Goal: Information Seeking & Learning: Learn about a topic

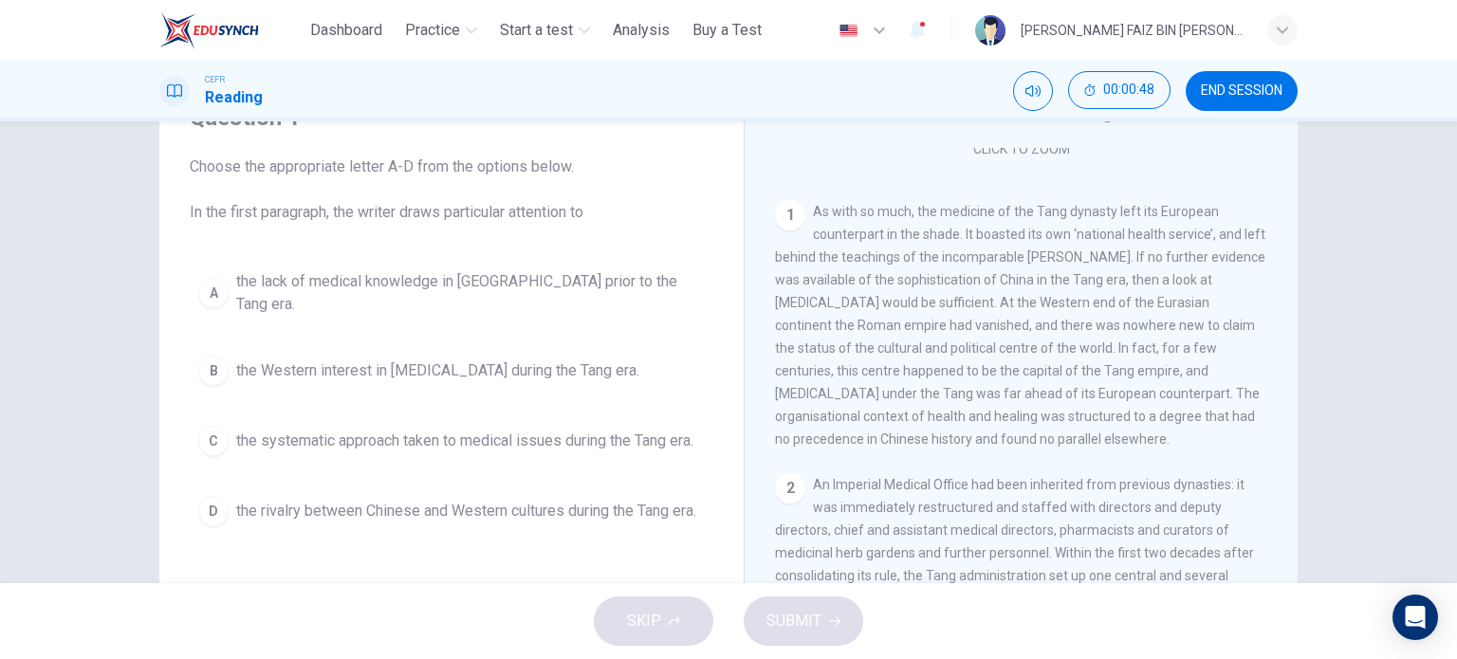
scroll to position [380, 0]
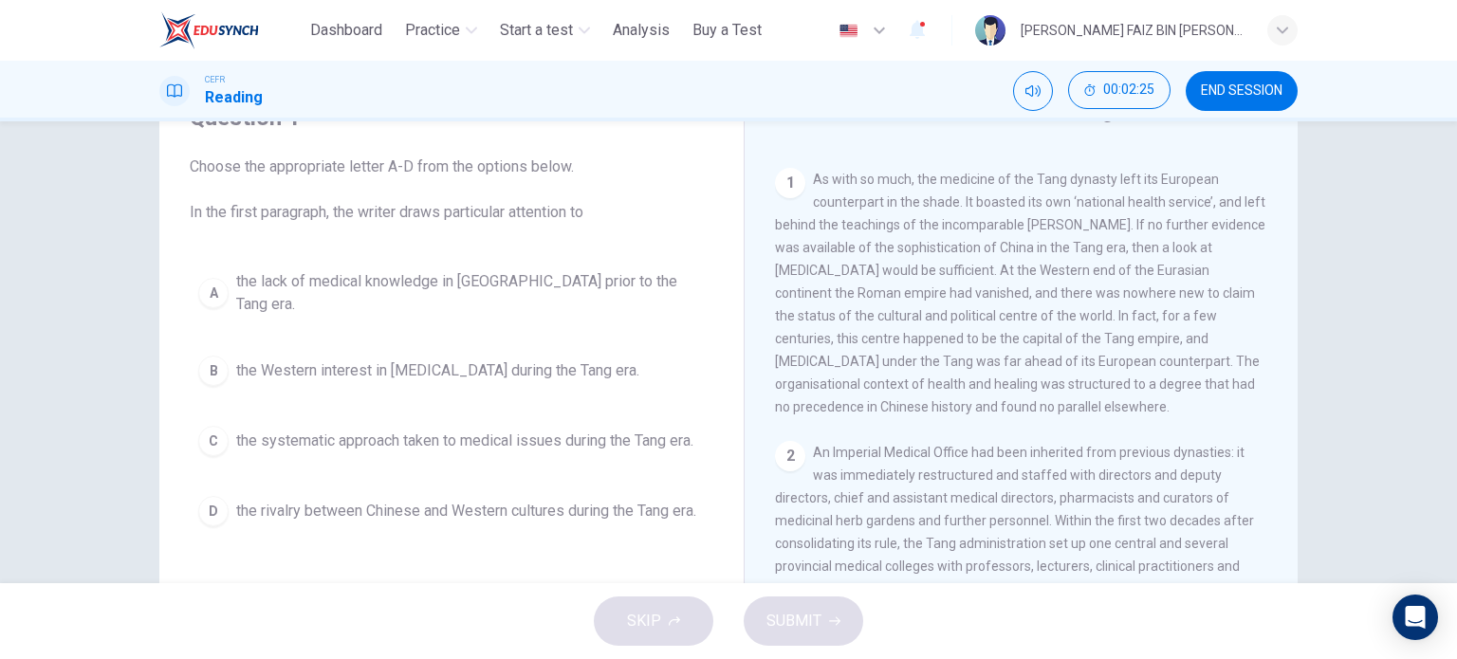
click at [368, 500] on span "the rivalry between Chinese and Western cultures during the Tang era." at bounding box center [466, 511] width 460 height 23
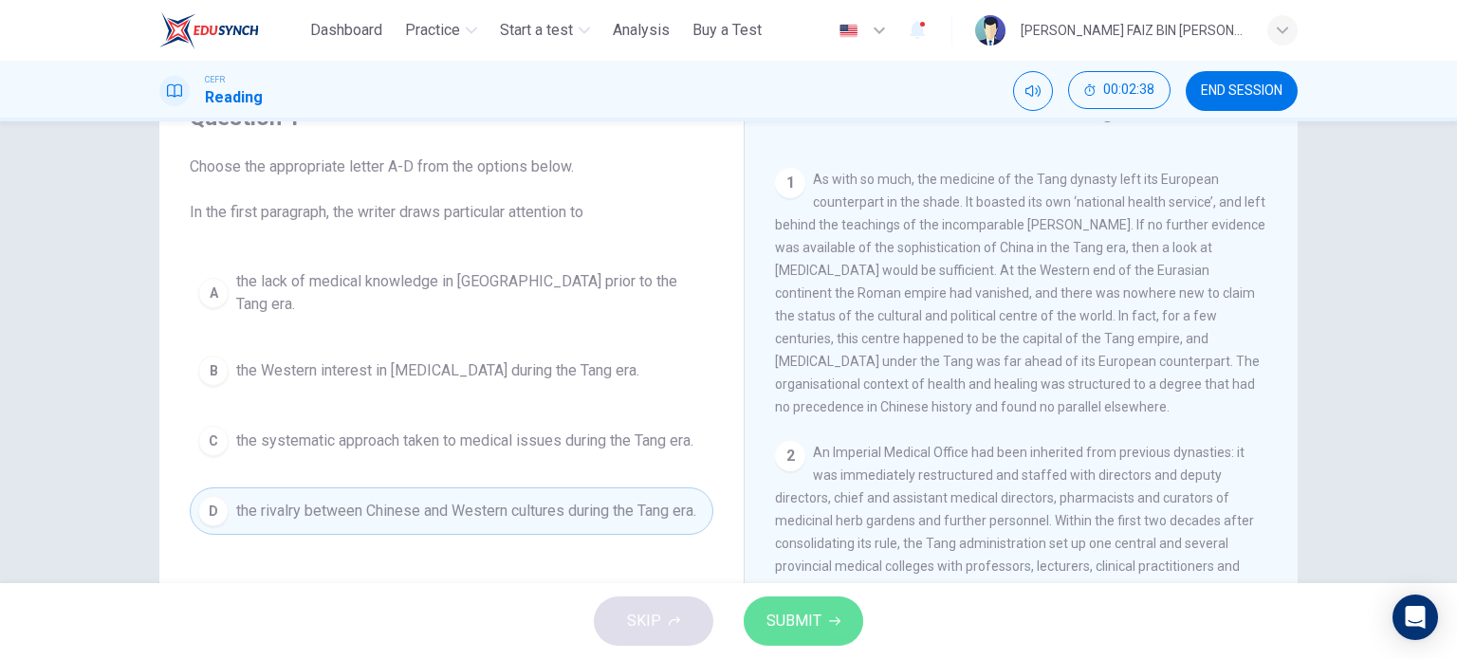
click at [836, 622] on icon "button" at bounding box center [834, 621] width 11 height 11
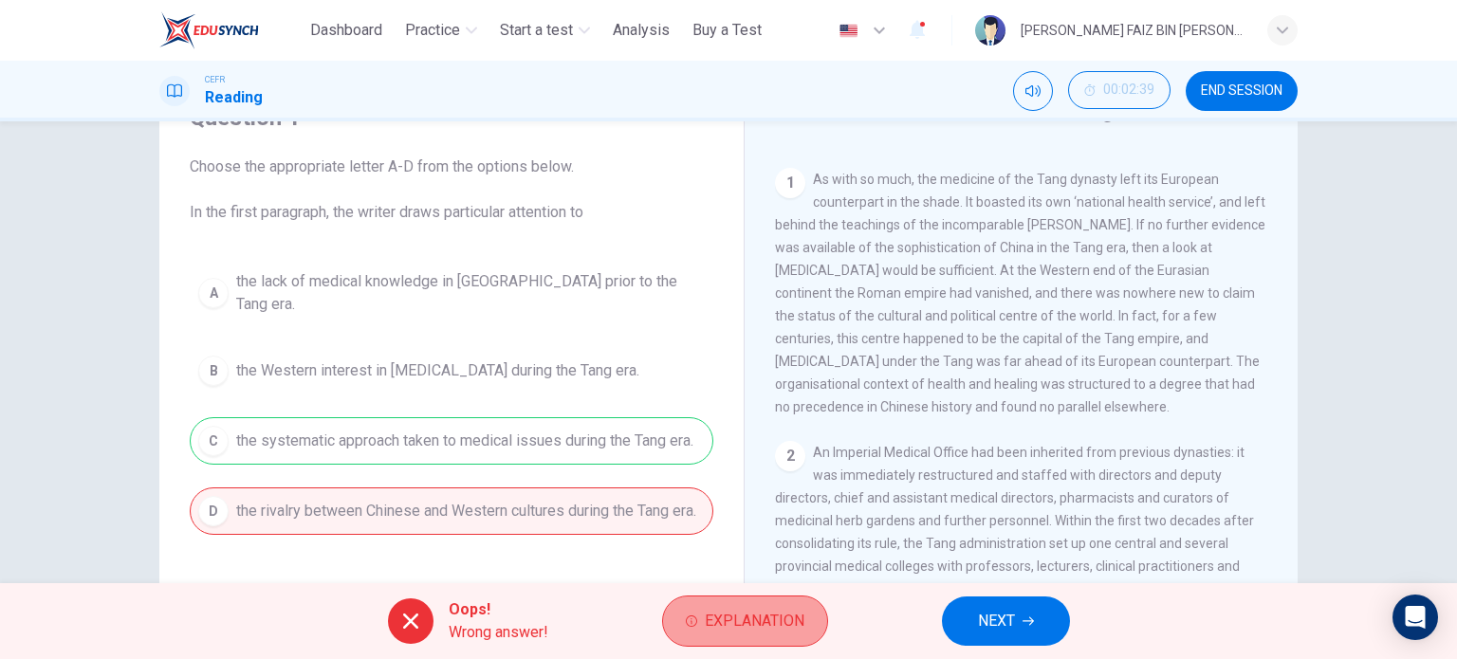
click at [769, 597] on button "Explanation" at bounding box center [745, 621] width 166 height 51
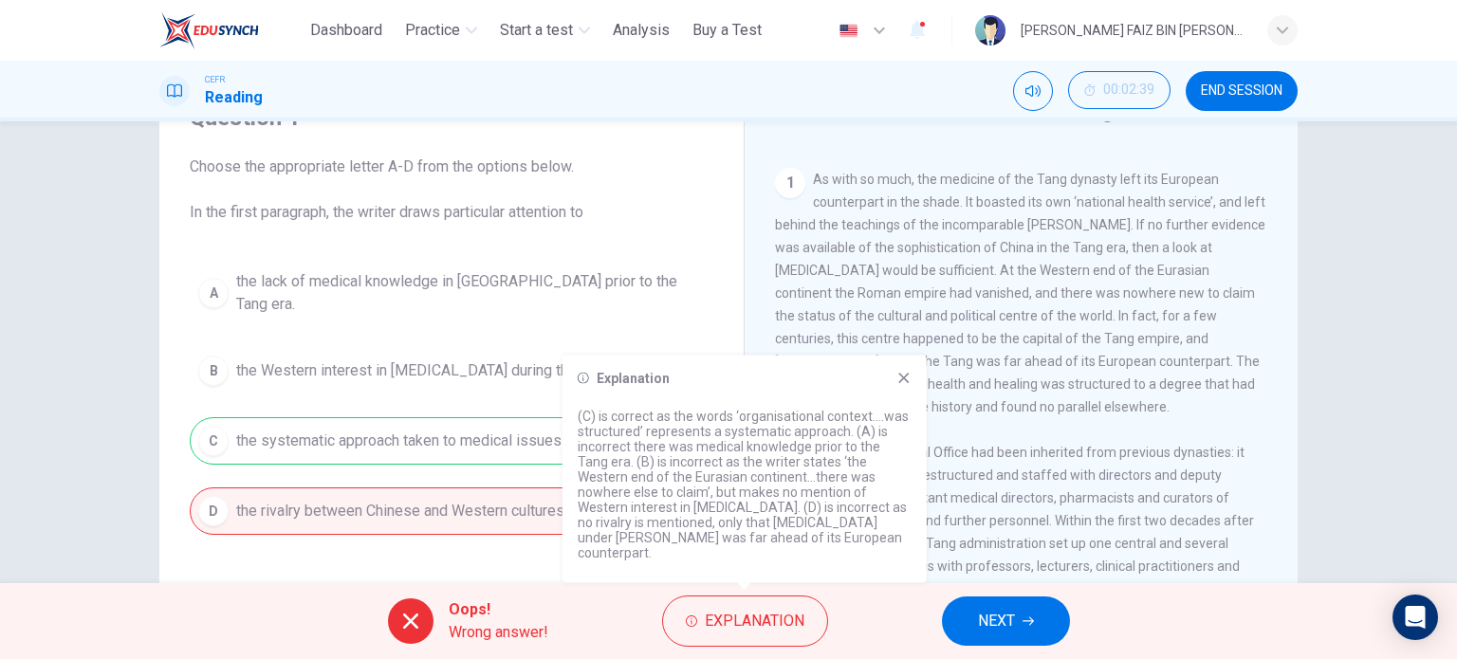
click at [906, 386] on icon at bounding box center [904, 378] width 15 height 15
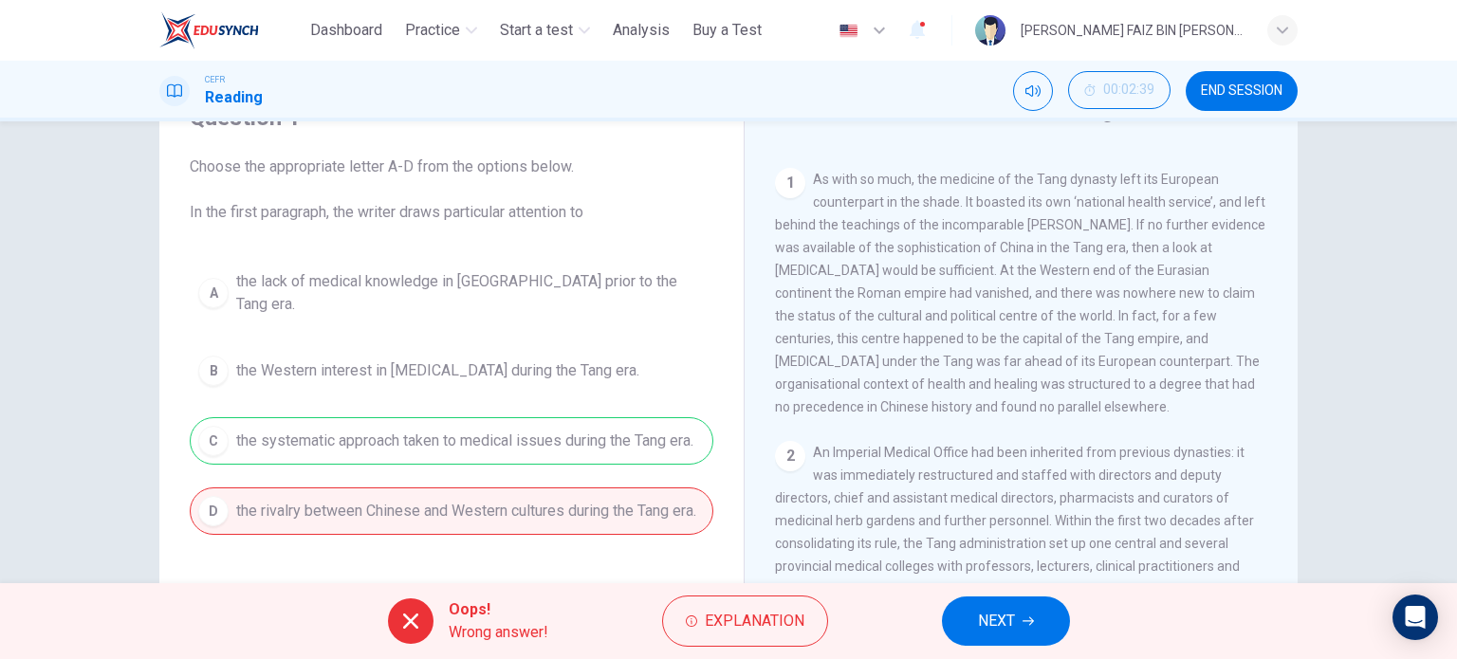
click at [1024, 614] on button "NEXT" at bounding box center [1006, 621] width 128 height 49
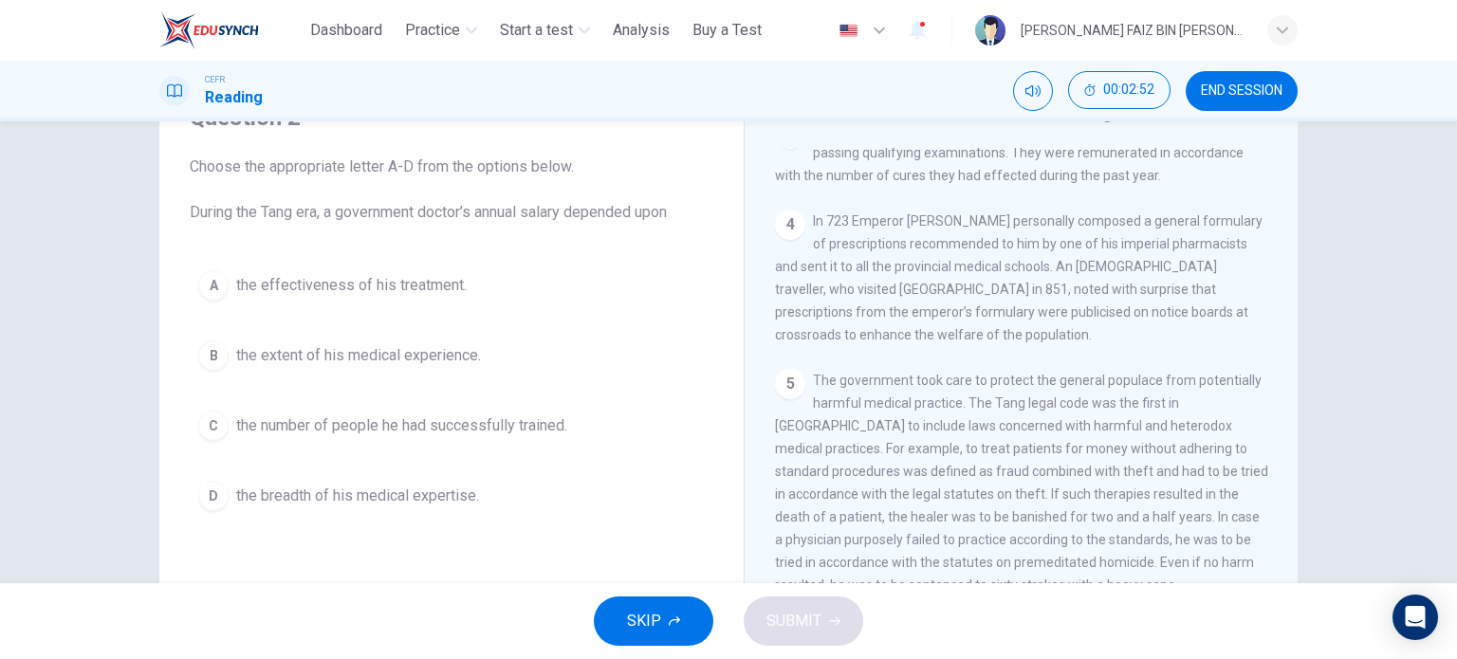
scroll to position [854, 0]
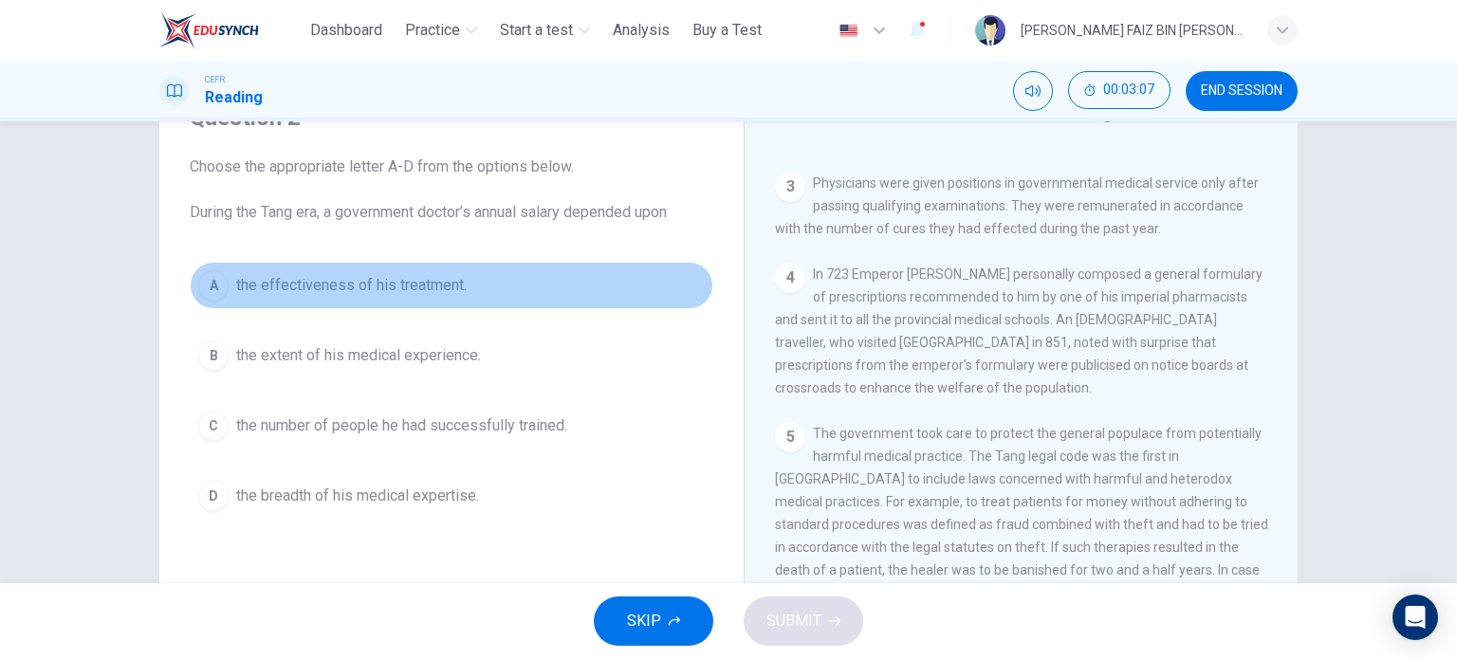
click at [397, 284] on span "the effectiveness of his treatment." at bounding box center [351, 285] width 231 height 23
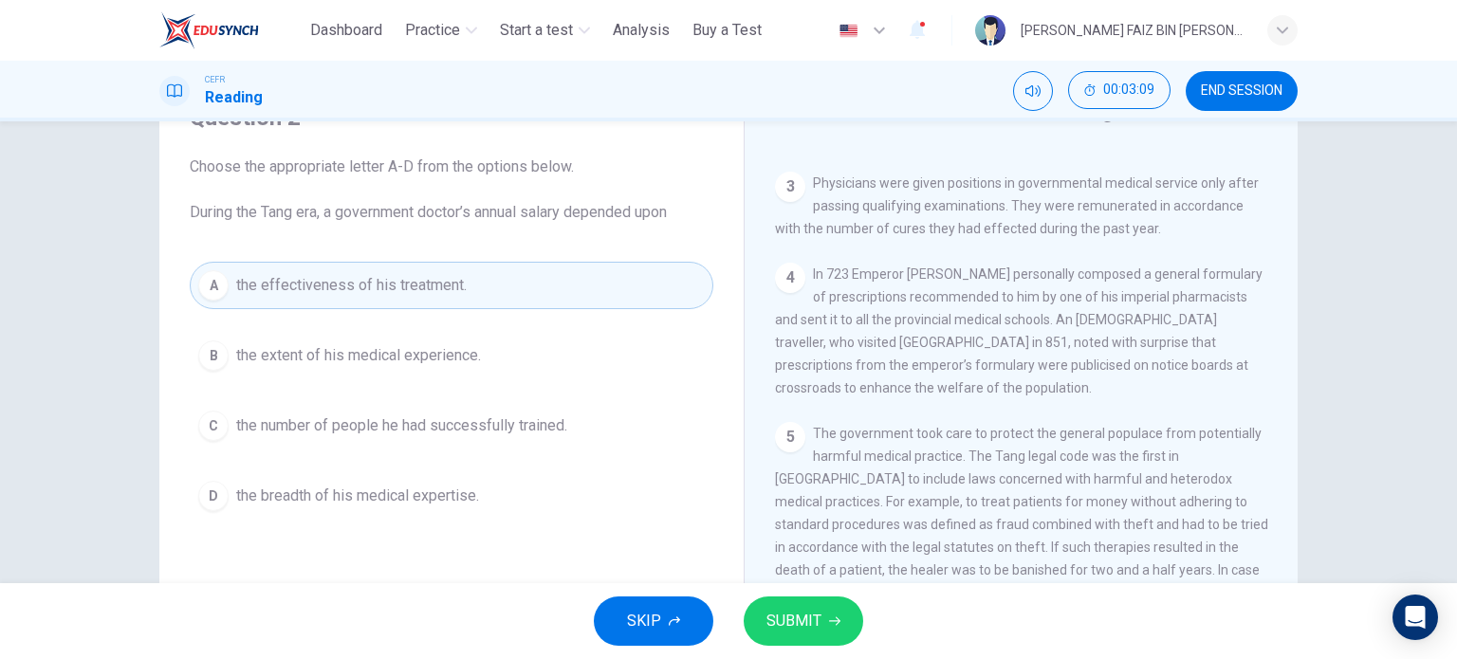
click at [817, 616] on span "SUBMIT" at bounding box center [794, 621] width 55 height 27
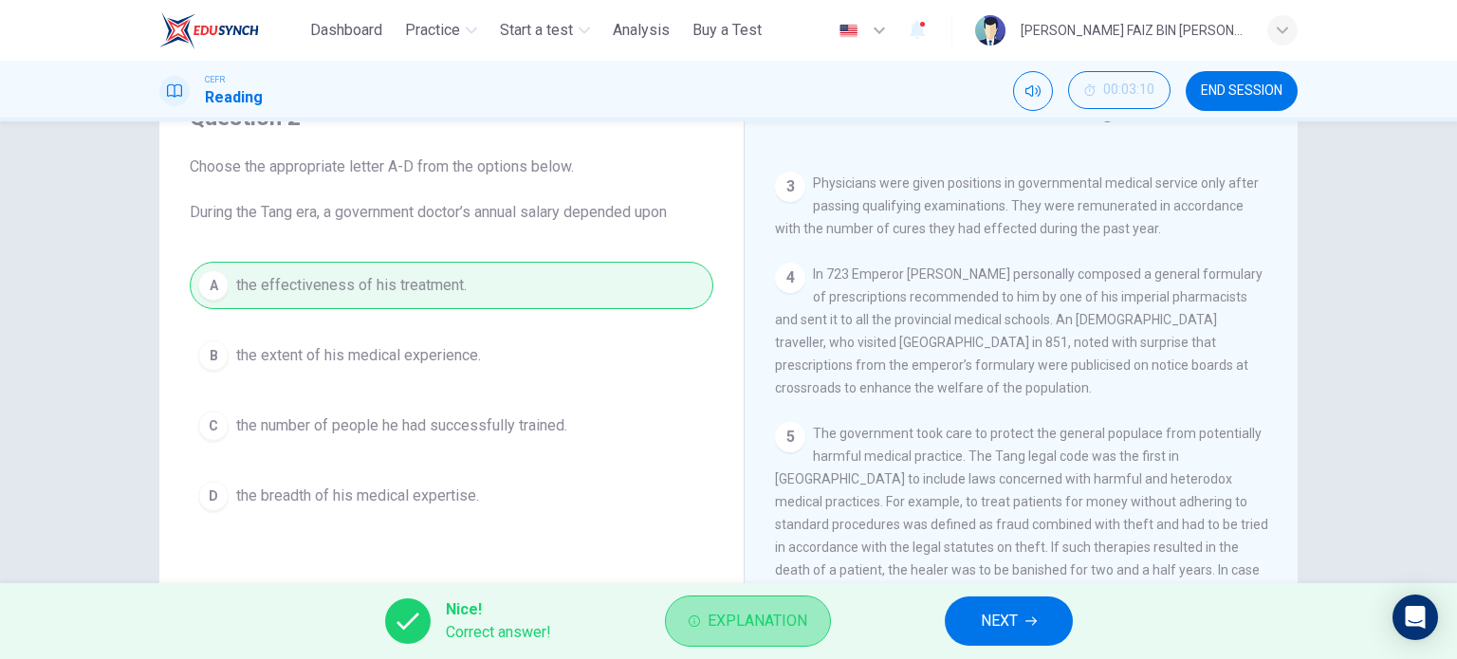
click at [768, 613] on span "Explanation" at bounding box center [758, 621] width 100 height 27
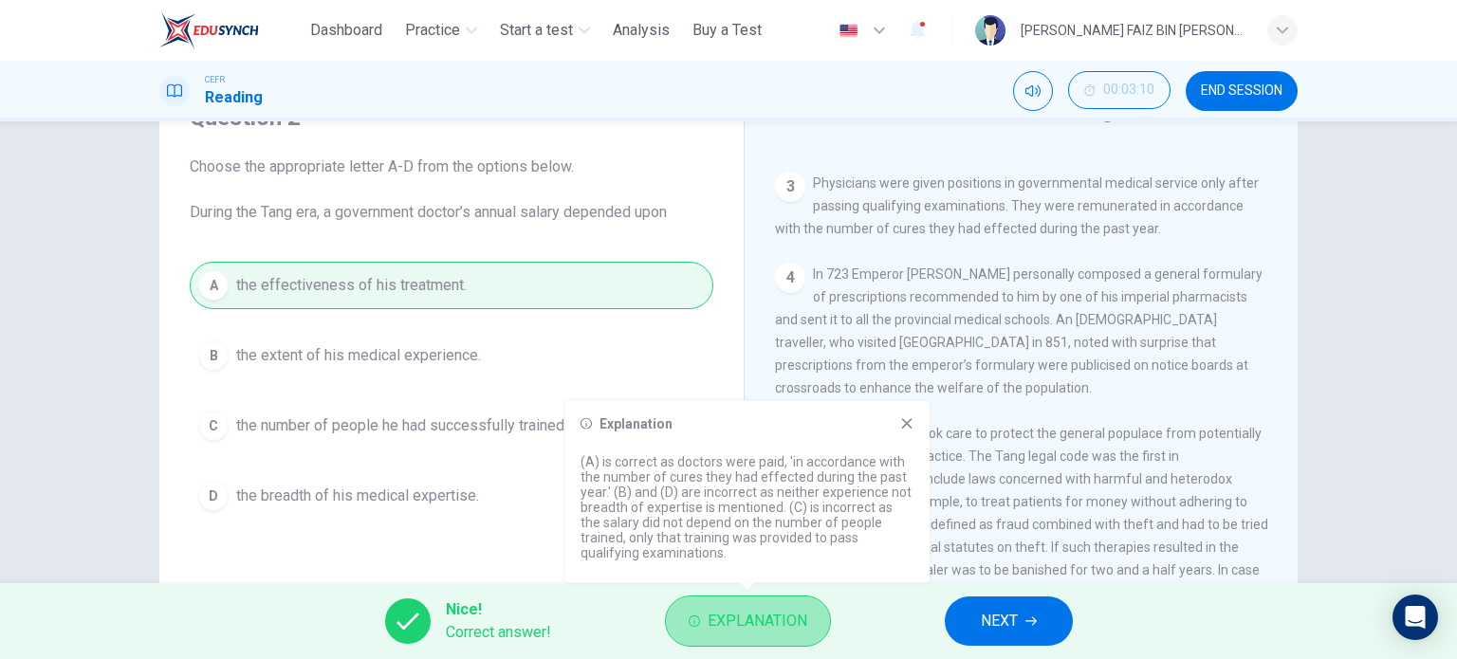
click at [768, 613] on span "Explanation" at bounding box center [758, 621] width 100 height 27
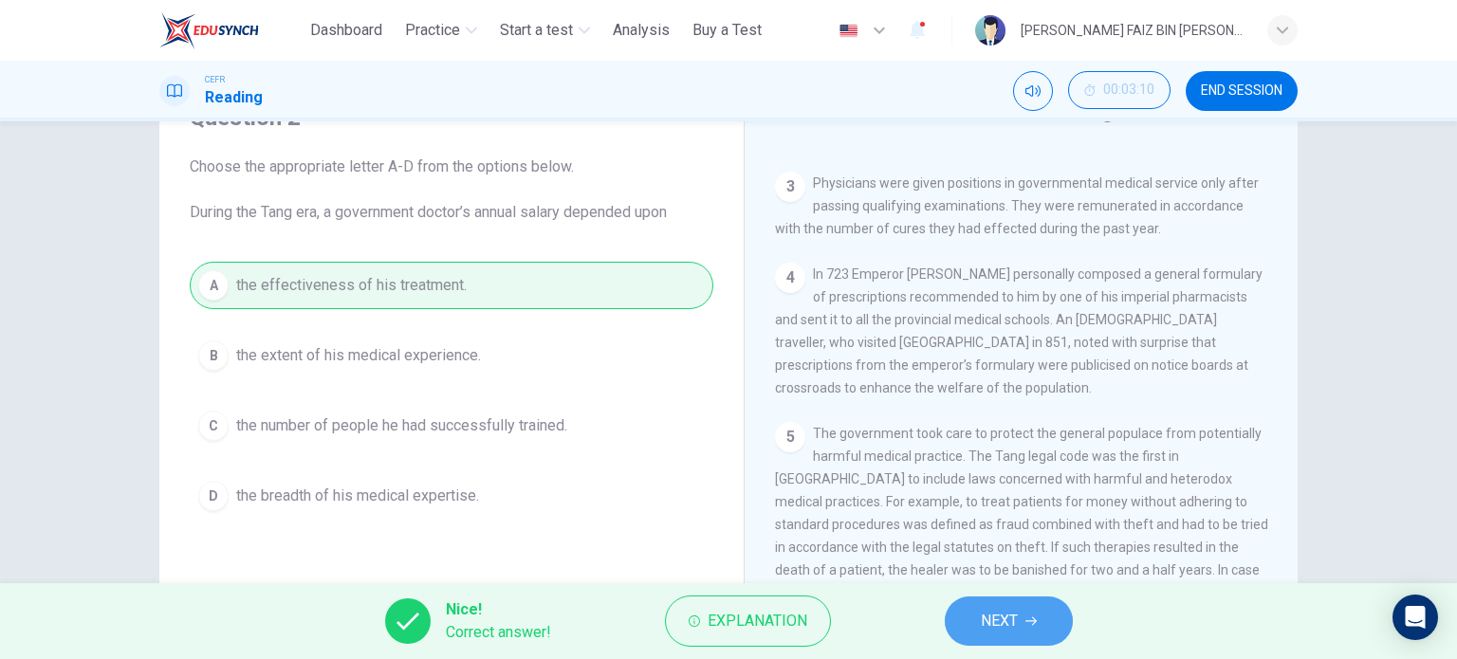
click at [1050, 625] on button "NEXT" at bounding box center [1009, 621] width 128 height 49
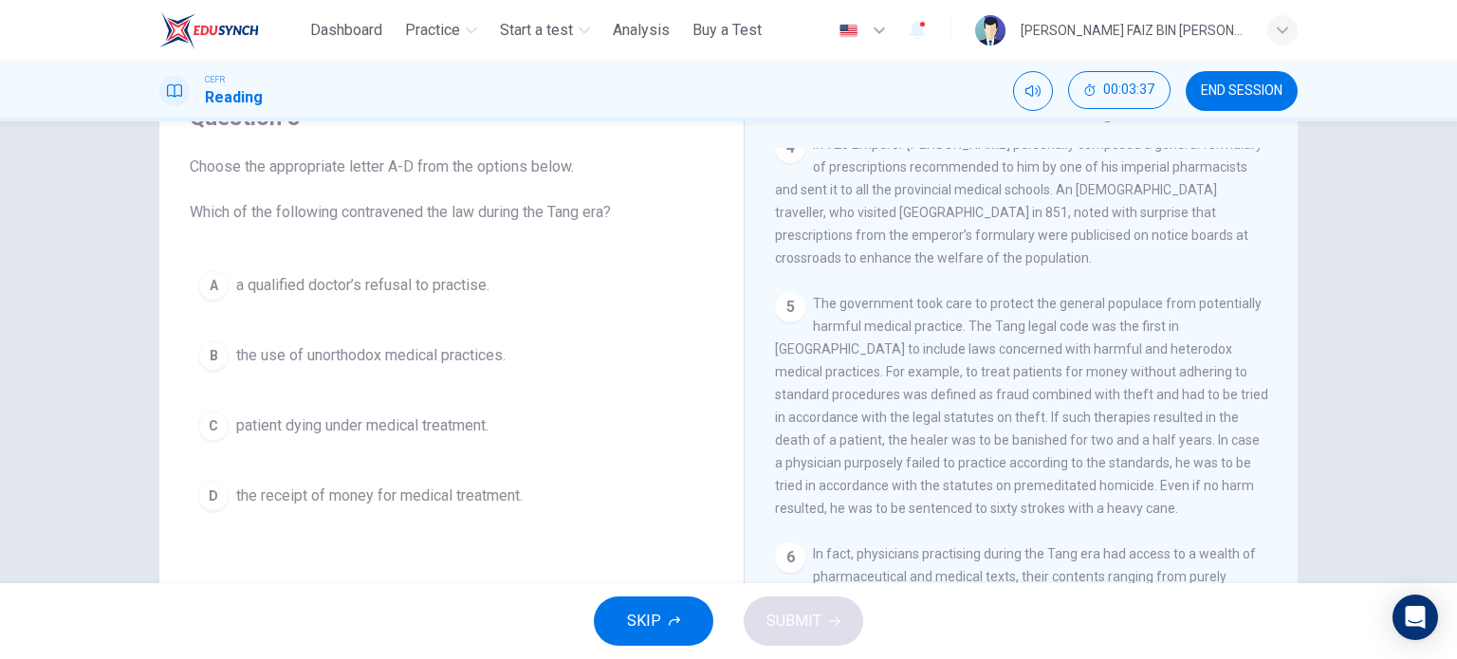
scroll to position [1079, 0]
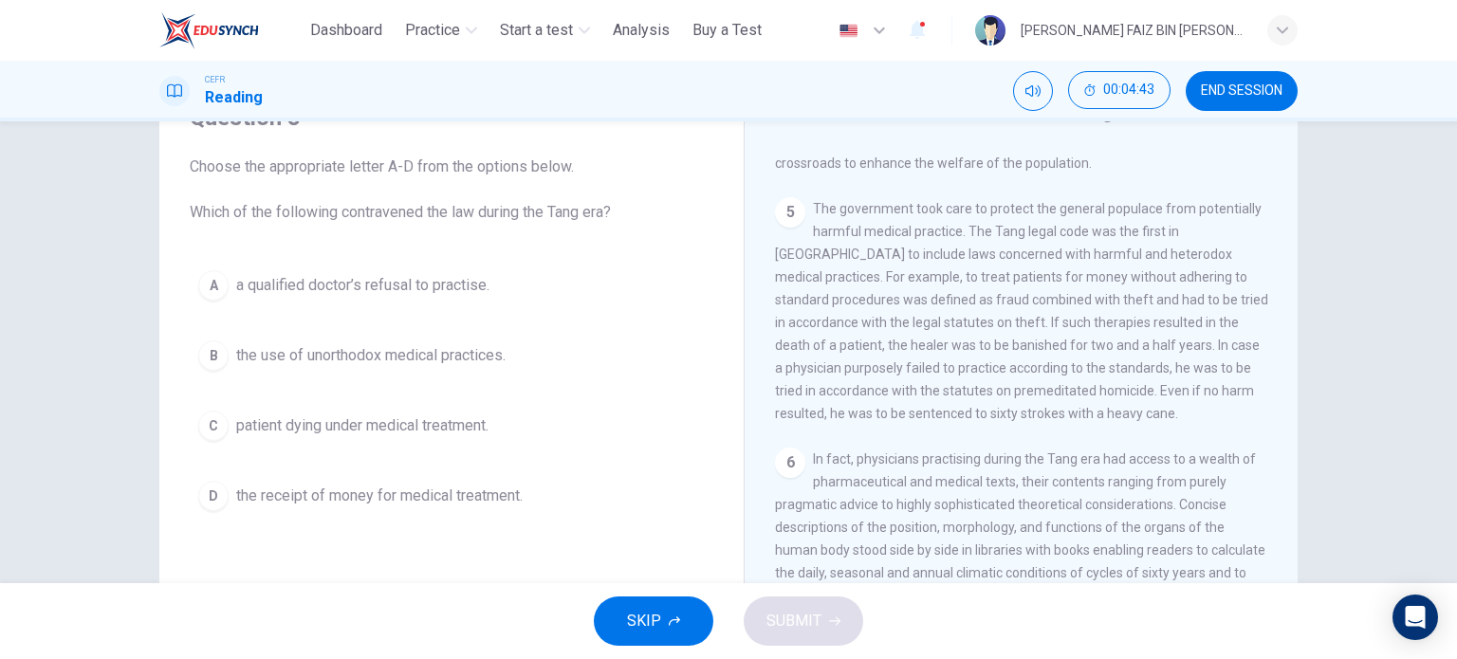
click at [427, 362] on span "the use of unorthodox medical practices." at bounding box center [370, 355] width 269 height 23
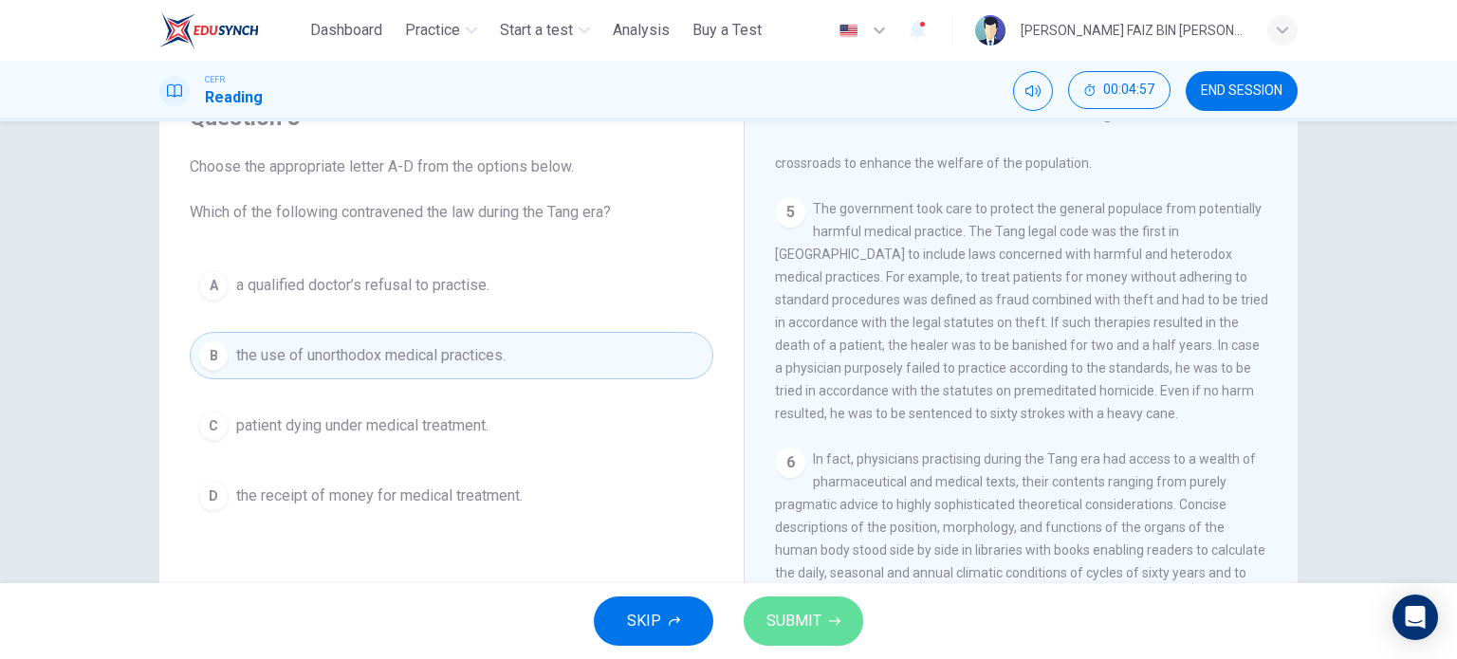
click at [774, 632] on span "SUBMIT" at bounding box center [794, 621] width 55 height 27
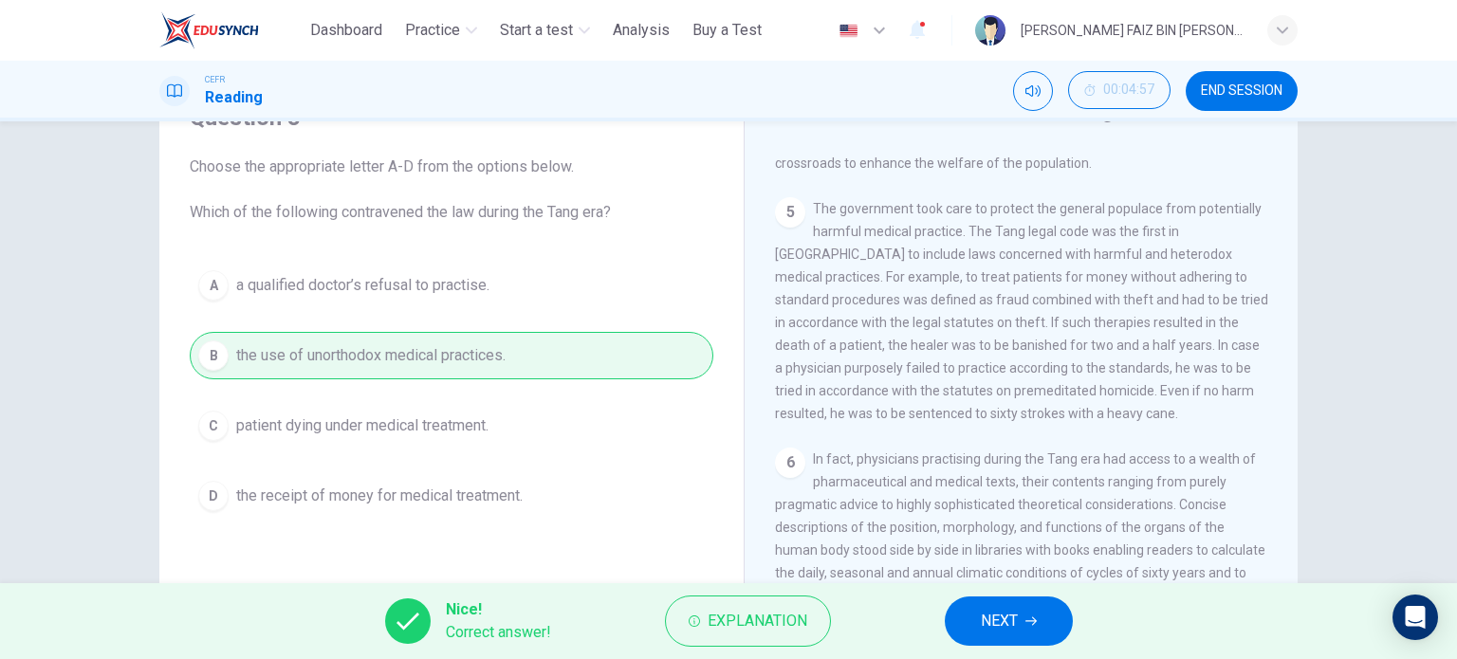
click at [997, 616] on span "NEXT" at bounding box center [999, 621] width 37 height 27
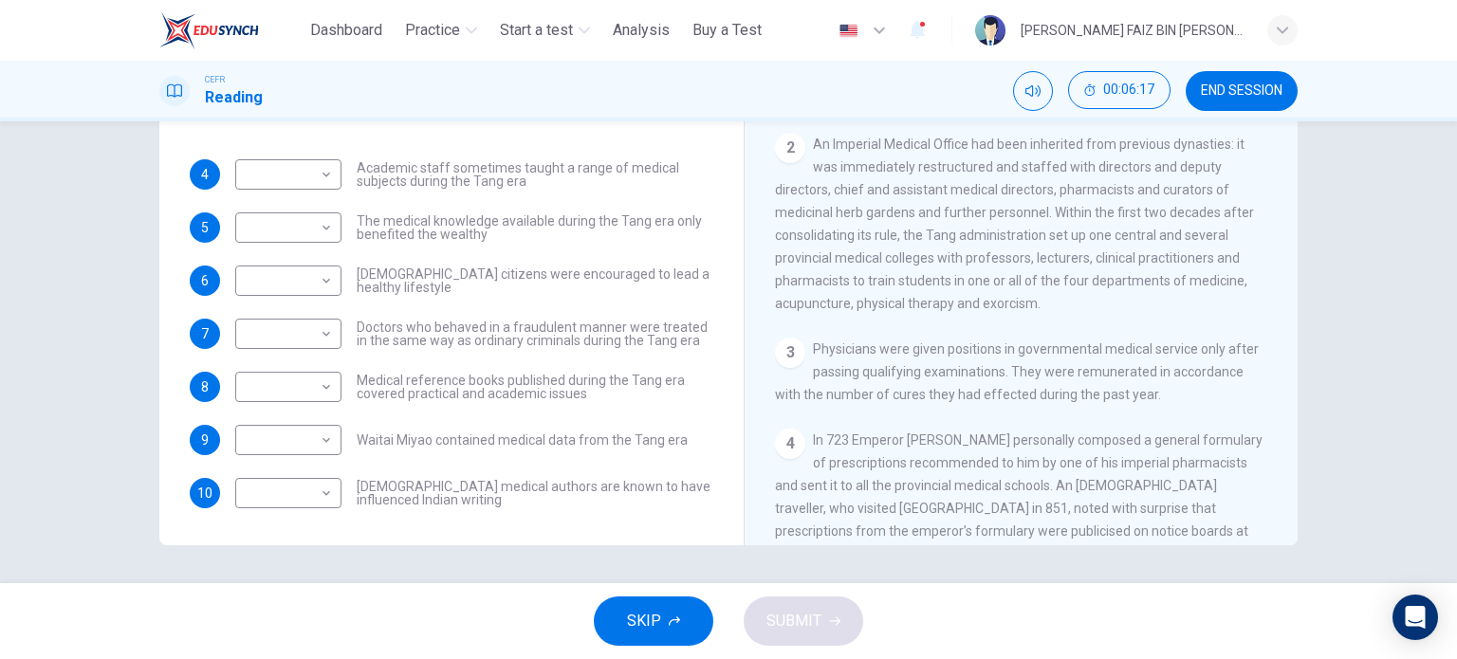
scroll to position [415, 0]
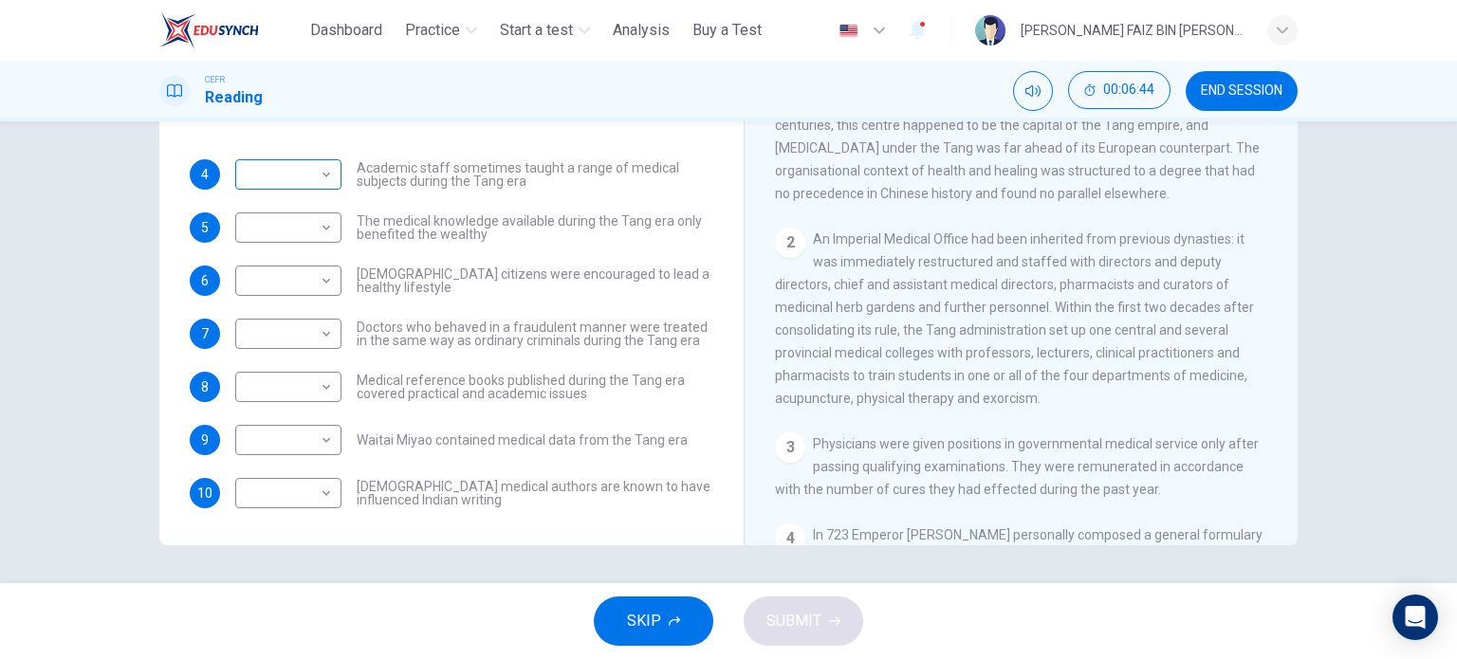
click at [284, 176] on body "This site uses cookies, as explained in our Privacy Policy . If you agree to th…" at bounding box center [728, 329] width 1457 height 659
click at [307, 203] on li "YES" at bounding box center [284, 204] width 106 height 30
type input "***"
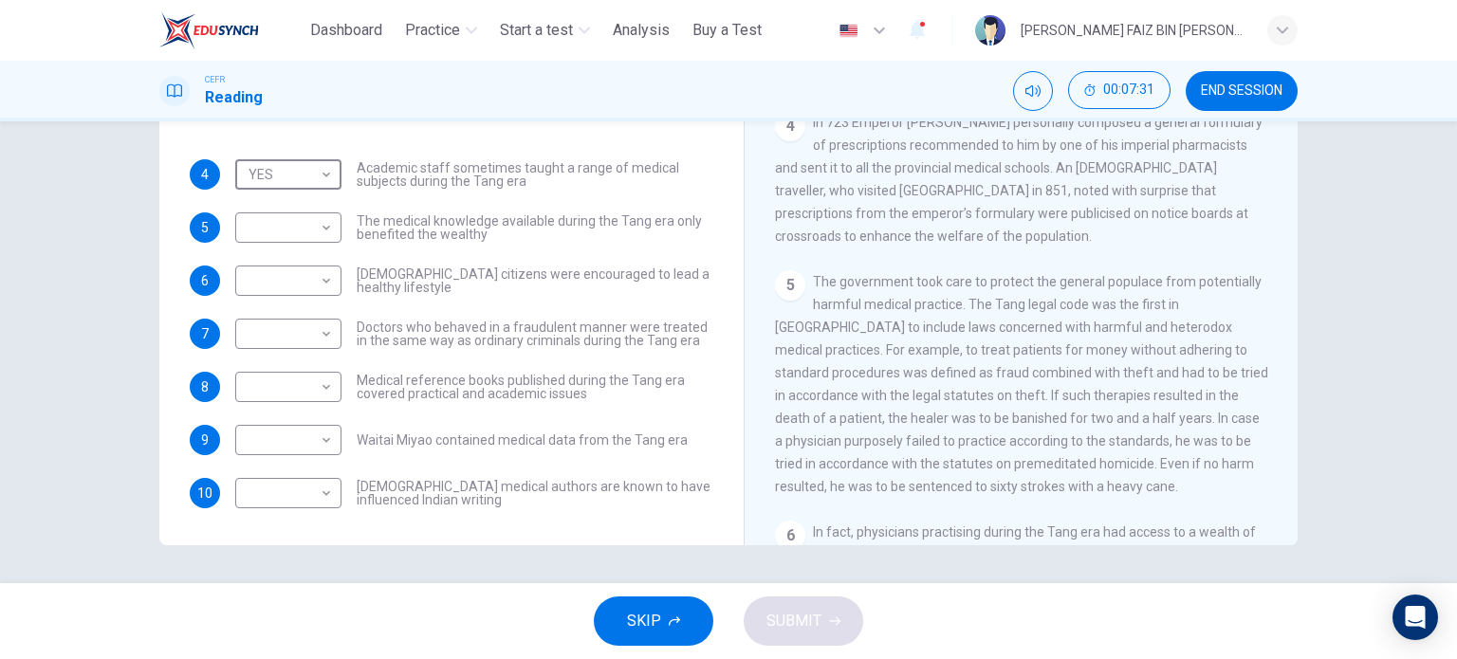
scroll to position [794, 0]
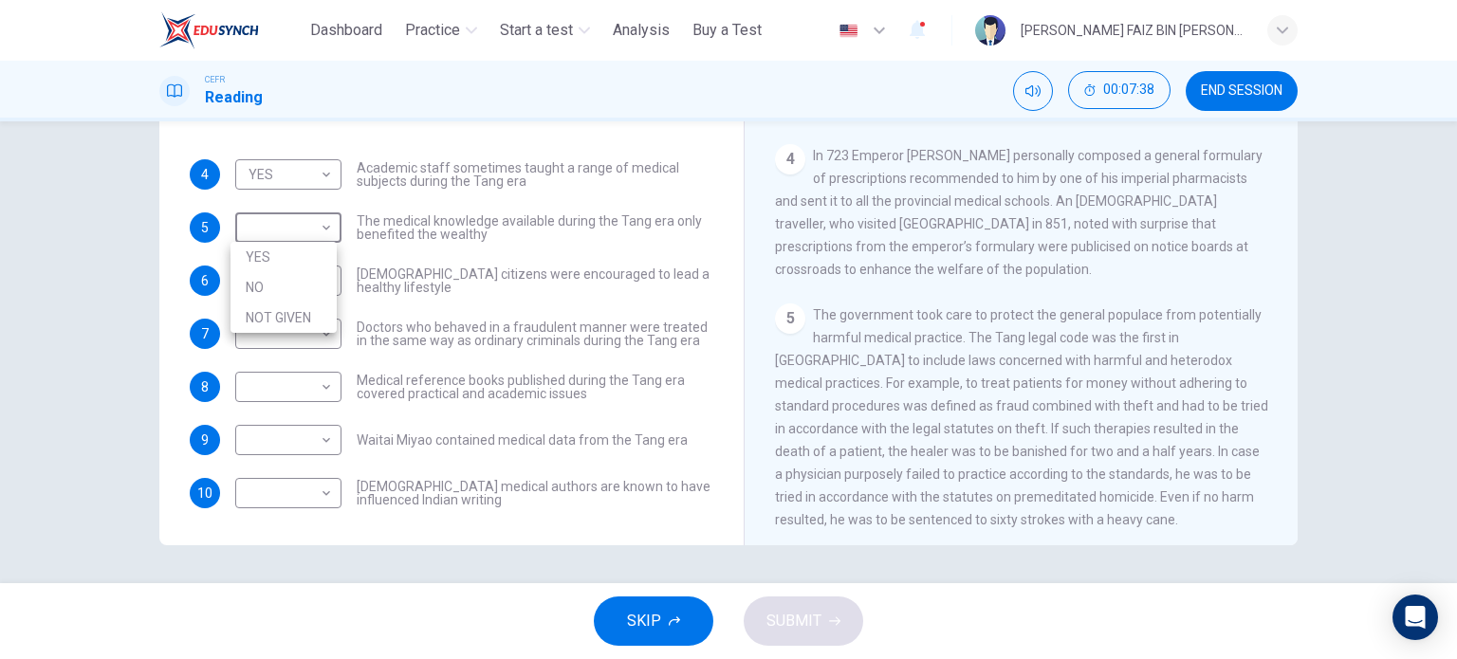
click at [292, 235] on body "This site uses cookies, as explained in our Privacy Policy . If you agree to th…" at bounding box center [728, 329] width 1457 height 659
click at [286, 304] on li "NOT GIVEN" at bounding box center [284, 318] width 106 height 30
type input "*********"
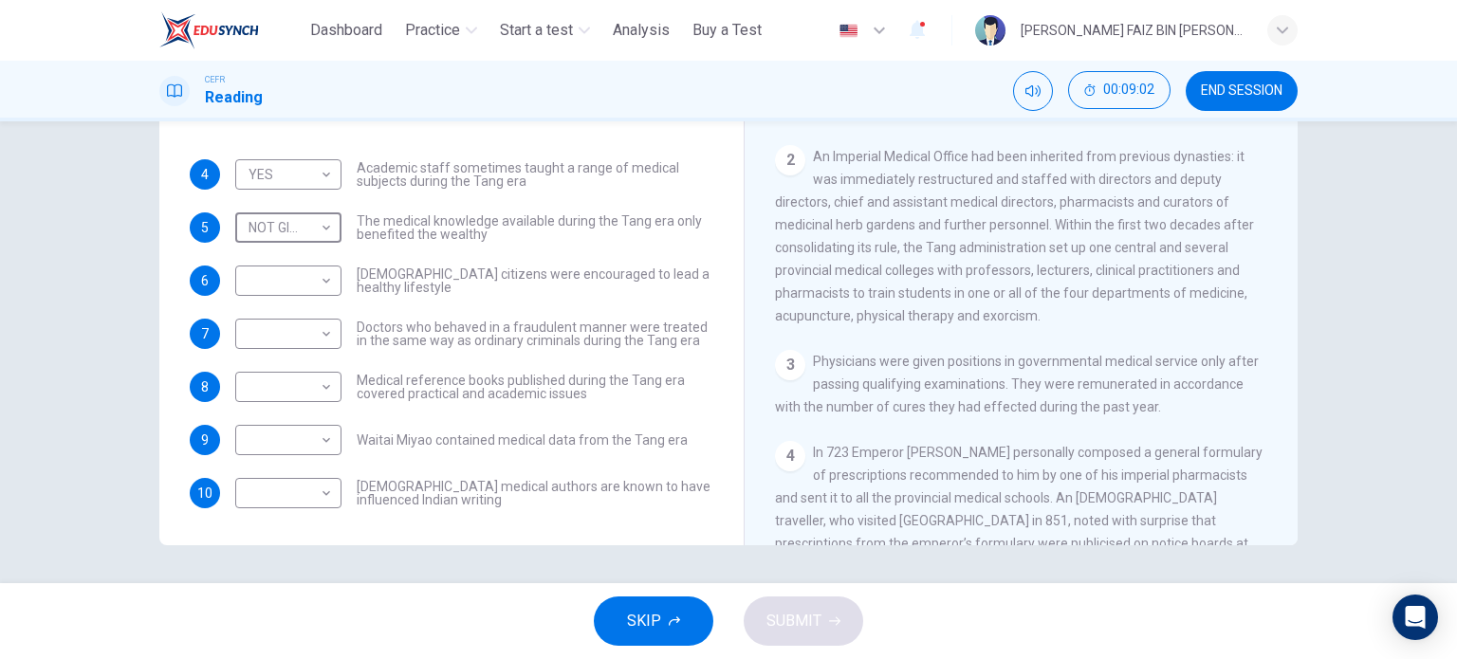
scroll to position [604, 0]
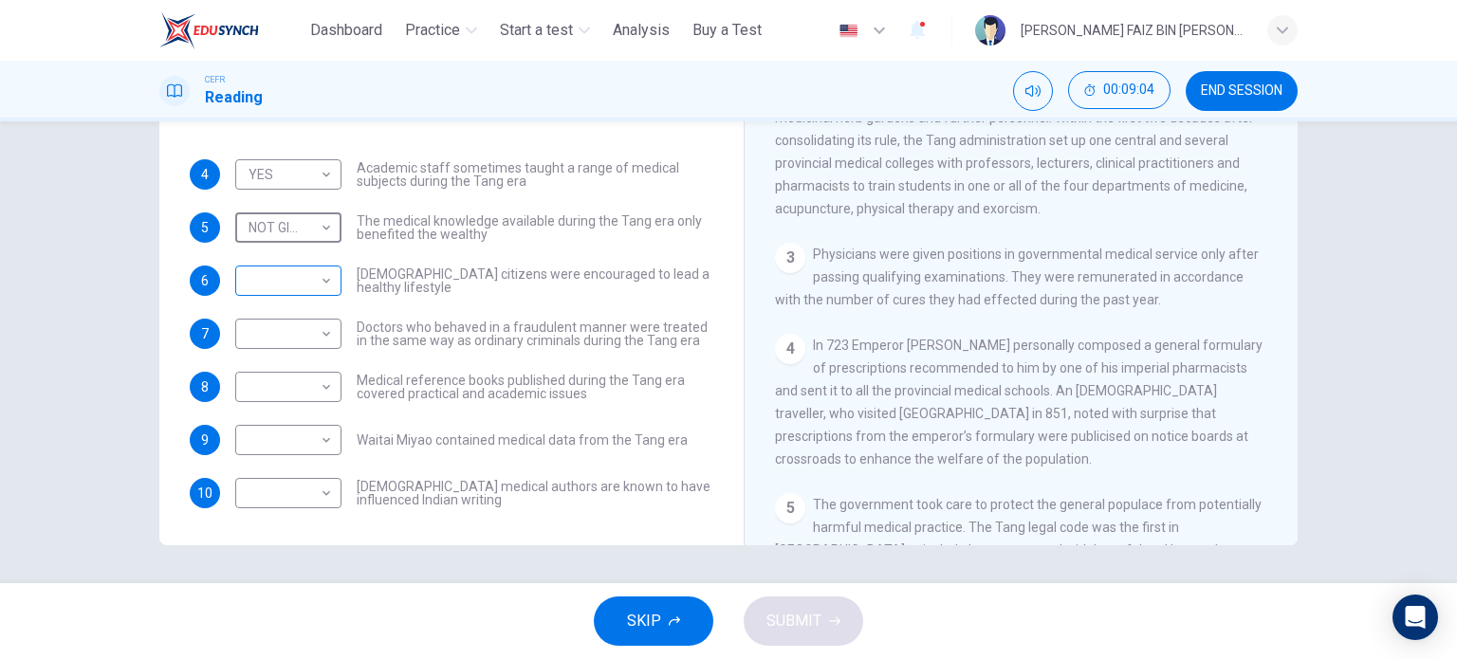
click at [256, 280] on body "This site uses cookies, as explained in our Privacy Policy . If you agree to th…" at bounding box center [728, 329] width 1457 height 659
click at [282, 371] on li "NOT GIVEN" at bounding box center [284, 371] width 106 height 30
type input "*********"
click at [252, 328] on body "This site uses cookies, as explained in our Privacy Policy . If you agree to th…" at bounding box center [728, 329] width 1457 height 659
click at [270, 353] on li "YES" at bounding box center [284, 363] width 106 height 30
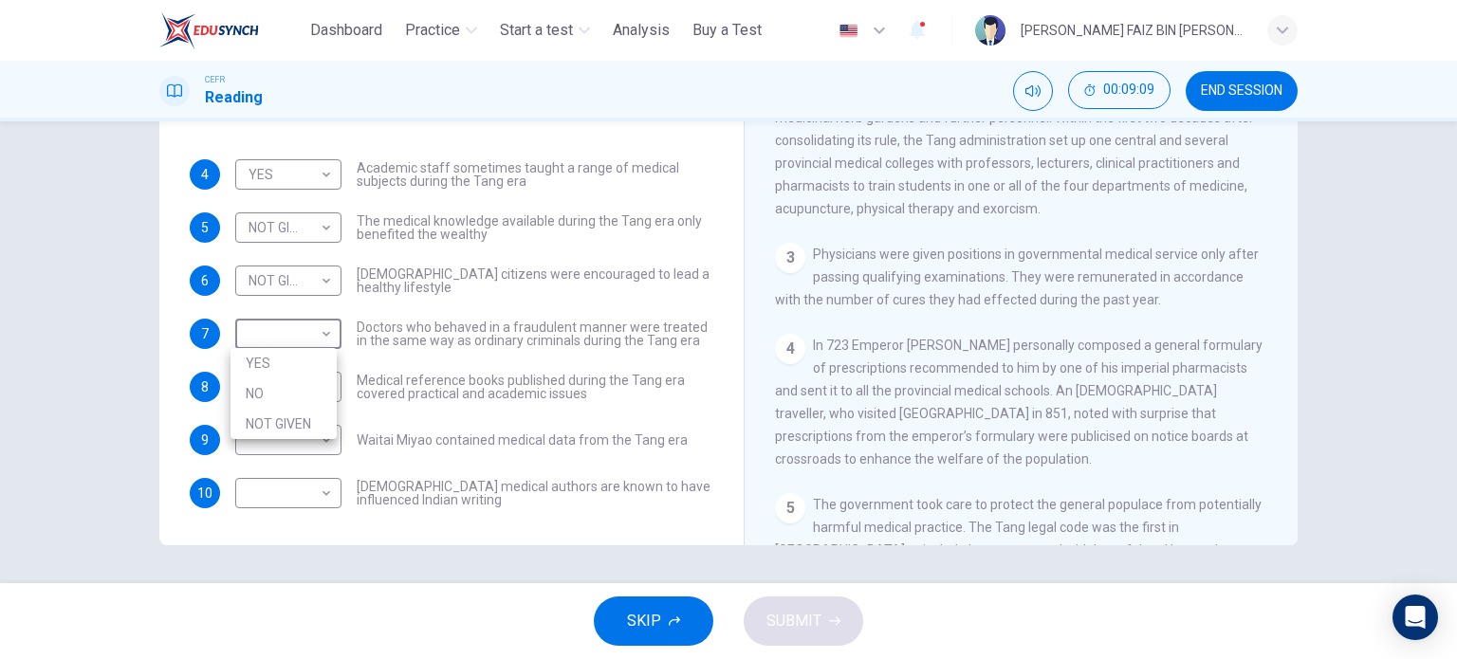
type input "***"
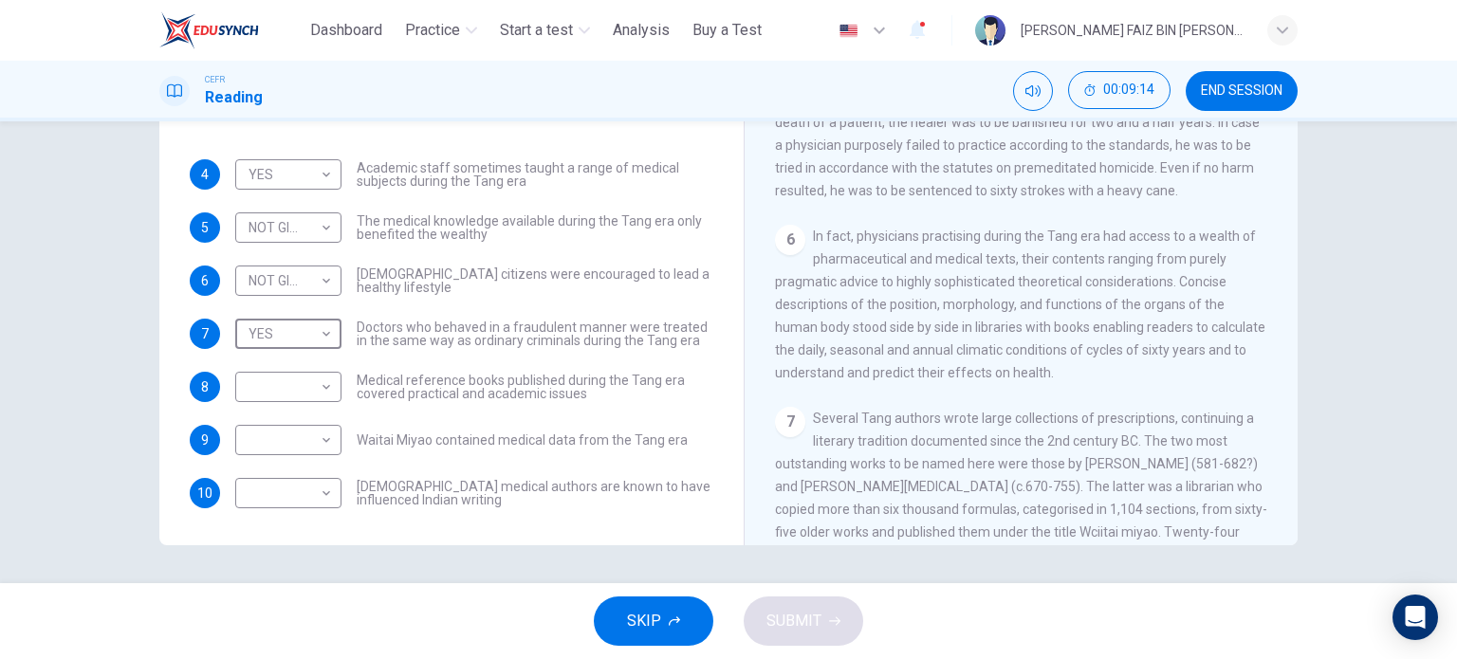
scroll to position [1174, 0]
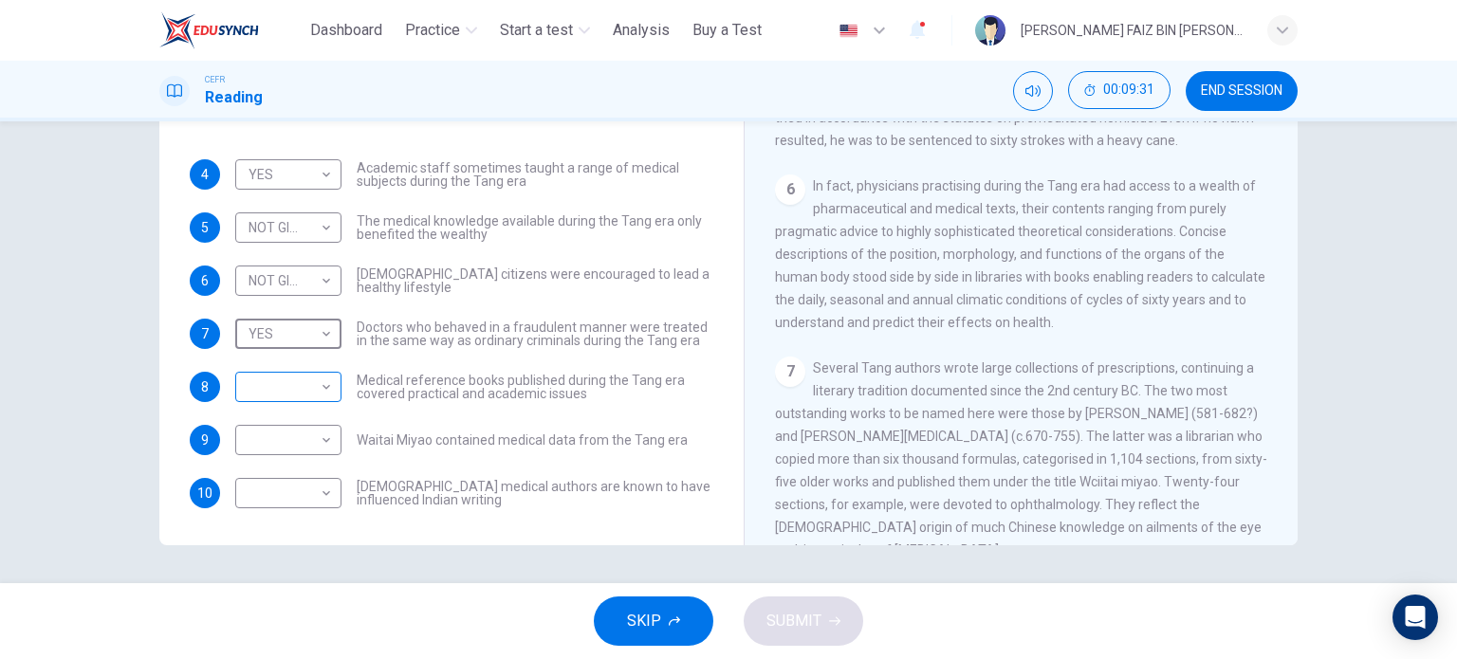
click at [302, 380] on body "This site uses cookies, as explained in our Privacy Policy . If you agree to th…" at bounding box center [728, 329] width 1457 height 659
click at [325, 420] on li "YES" at bounding box center [284, 416] width 106 height 30
type input "***"
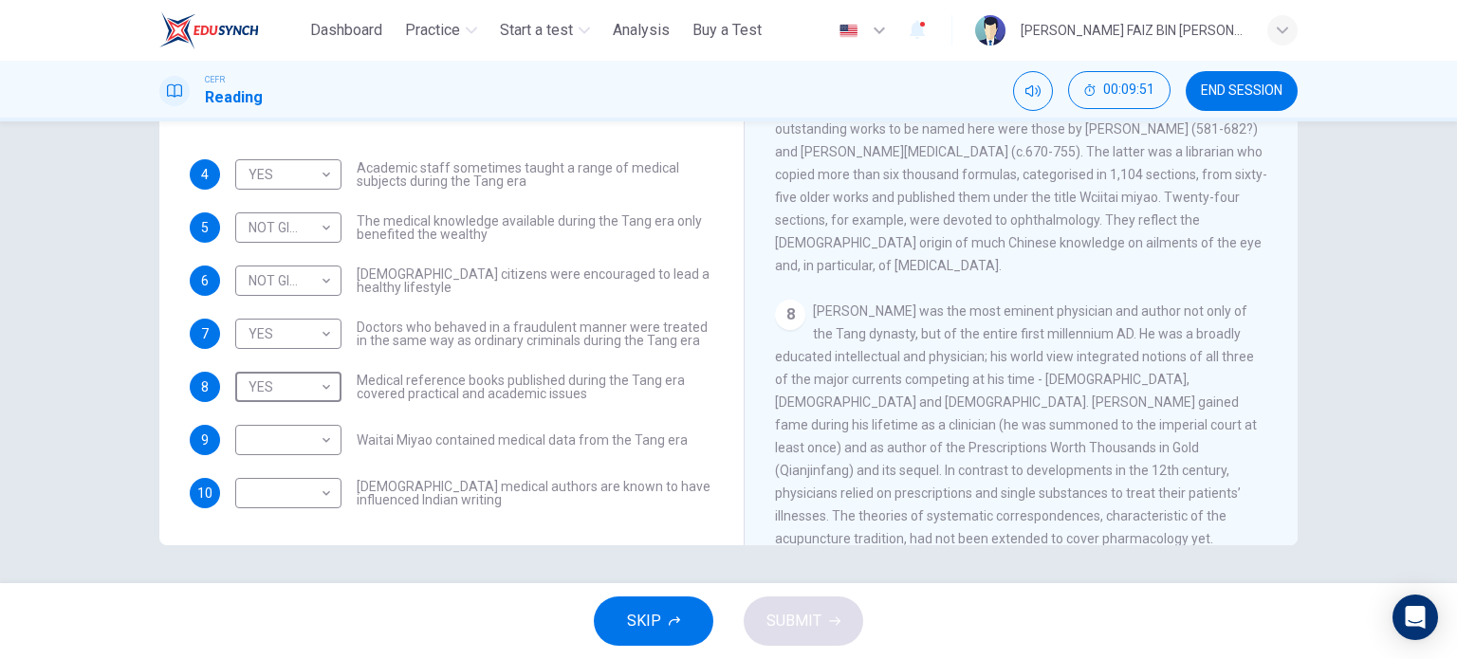
scroll to position [1364, 0]
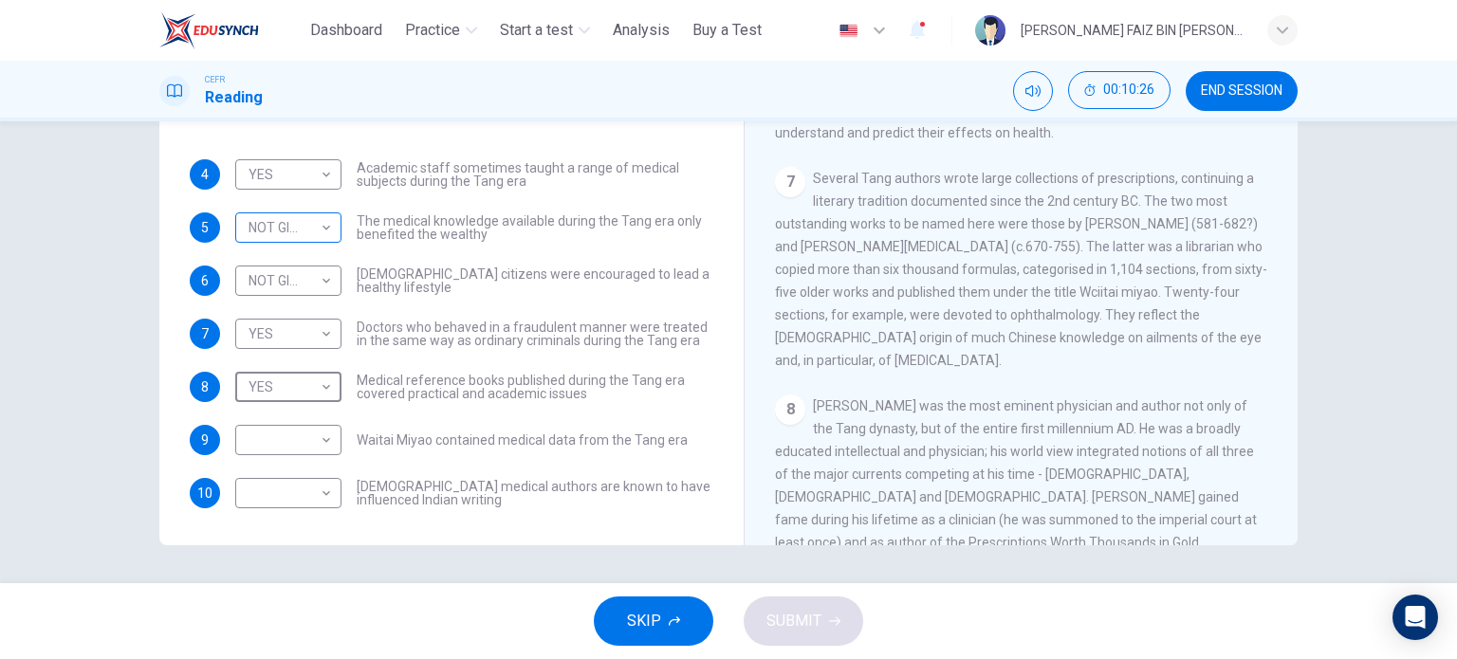
click at [318, 232] on body "This site uses cookies, as explained in our Privacy Policy . If you agree to th…" at bounding box center [728, 329] width 1457 height 659
click at [300, 276] on li "NO" at bounding box center [284, 287] width 106 height 30
type input "**"
click at [310, 435] on body "This site uses cookies, as explained in our Privacy Policy . If you agree to th…" at bounding box center [728, 329] width 1457 height 659
click at [288, 468] on li "YES" at bounding box center [284, 470] width 106 height 30
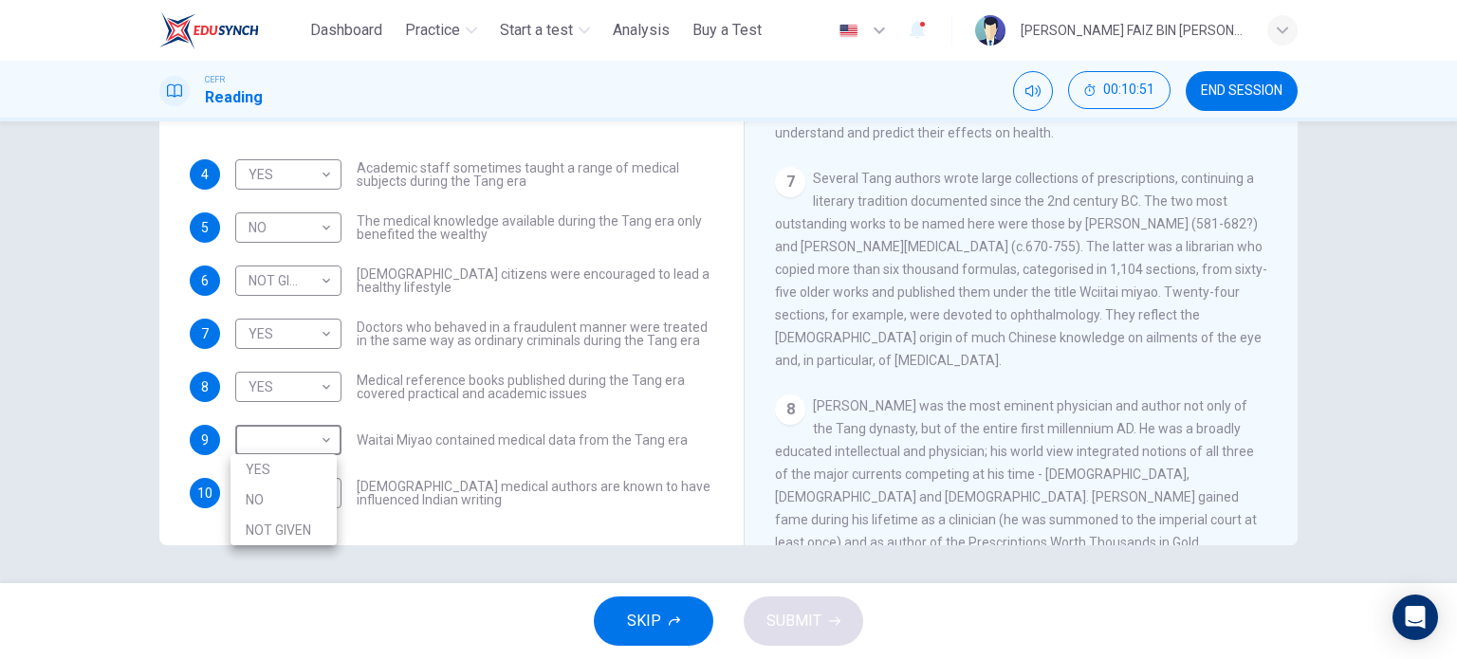
type input "***"
click at [242, 501] on body "This site uses cookies, as explained in our Privacy Policy . If you agree to th…" at bounding box center [728, 329] width 1457 height 659
click at [266, 518] on li "YES" at bounding box center [284, 523] width 106 height 30
type input "***"
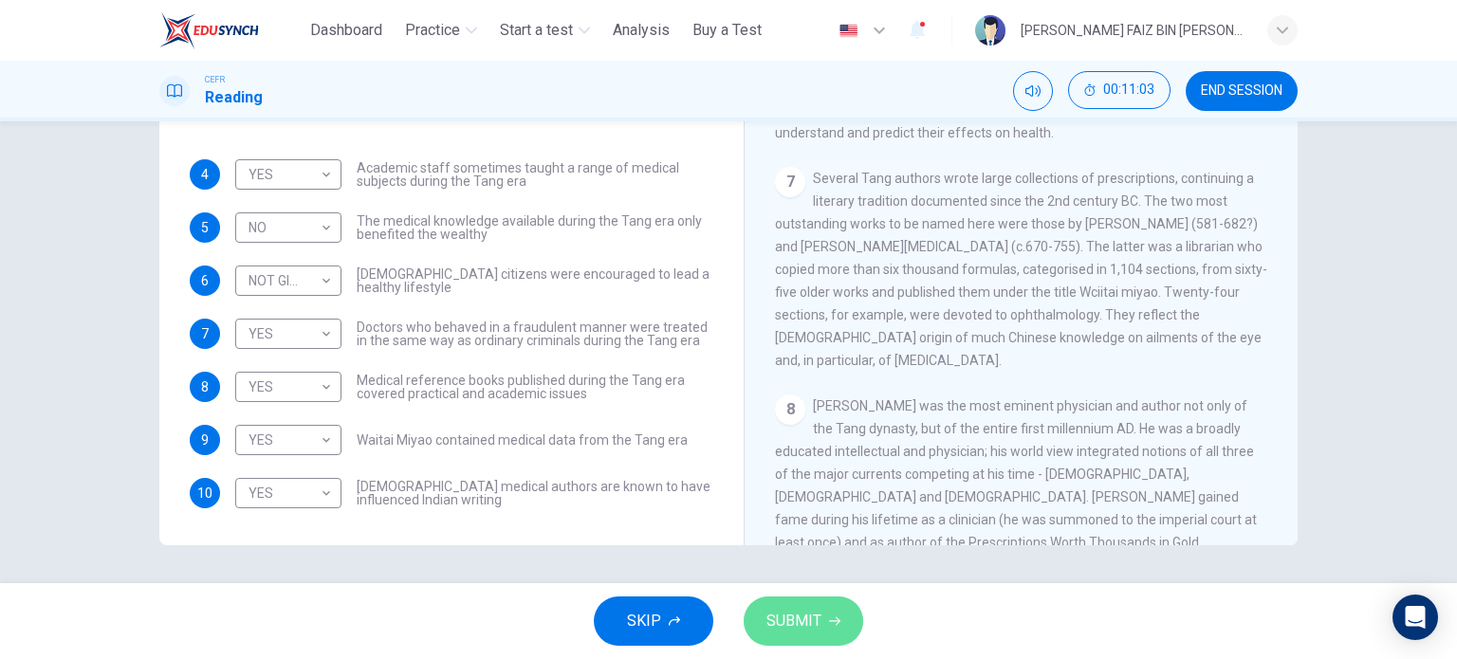
click at [774, 624] on span "SUBMIT" at bounding box center [794, 621] width 55 height 27
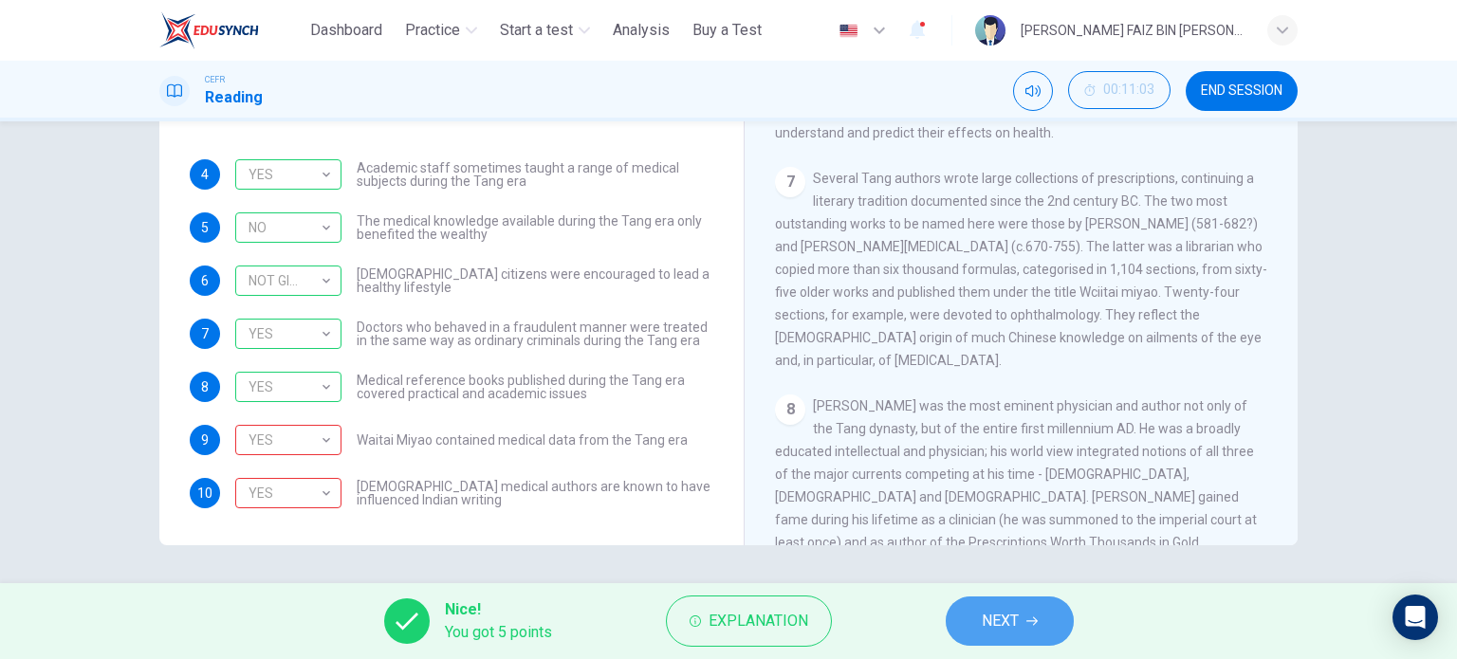
click at [981, 623] on button "NEXT" at bounding box center [1010, 621] width 128 height 49
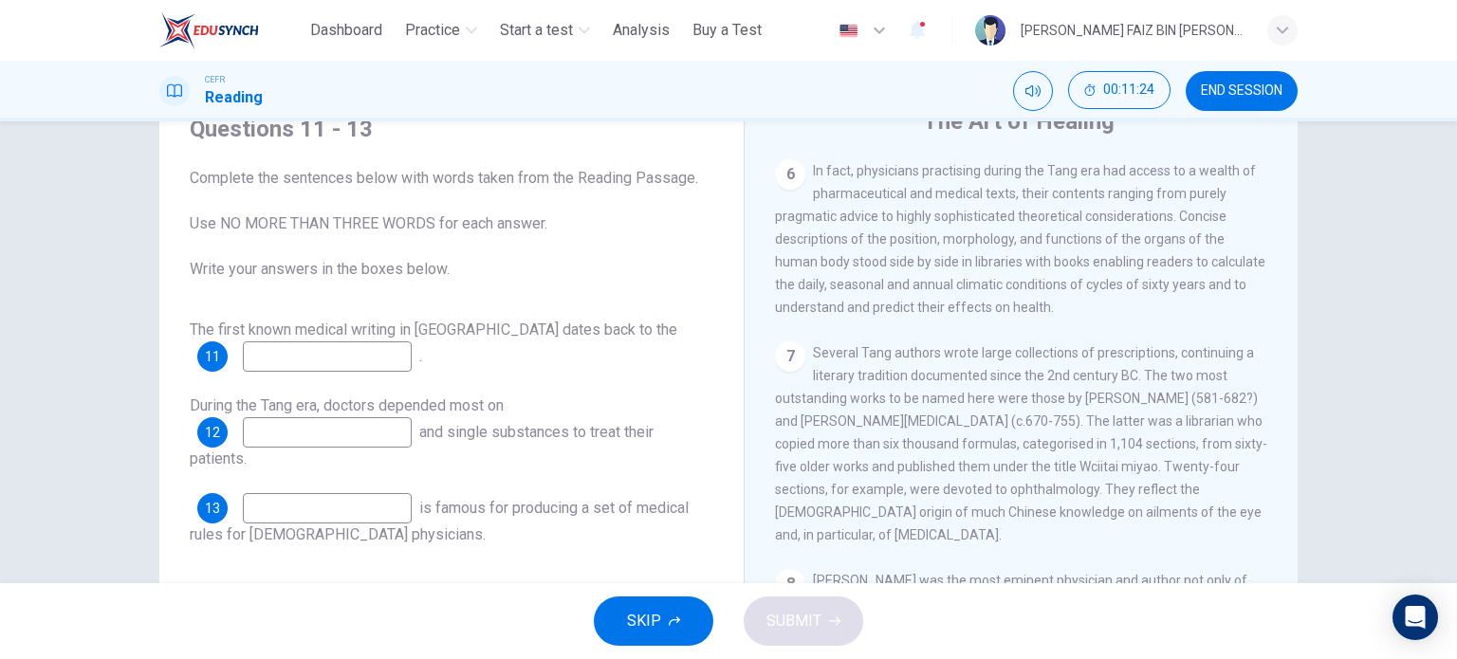
scroll to position [1423, 0]
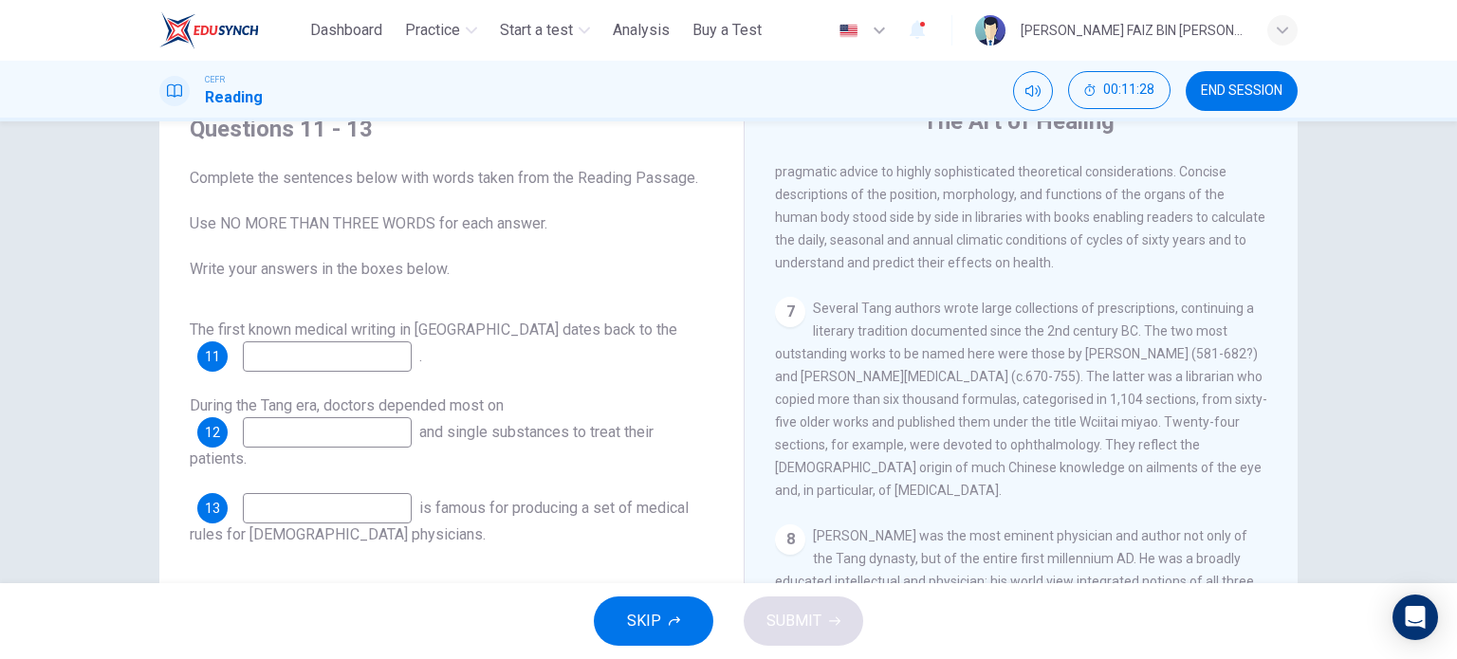
click at [342, 368] on input at bounding box center [327, 357] width 169 height 30
click at [353, 436] on input at bounding box center [327, 432] width 169 height 30
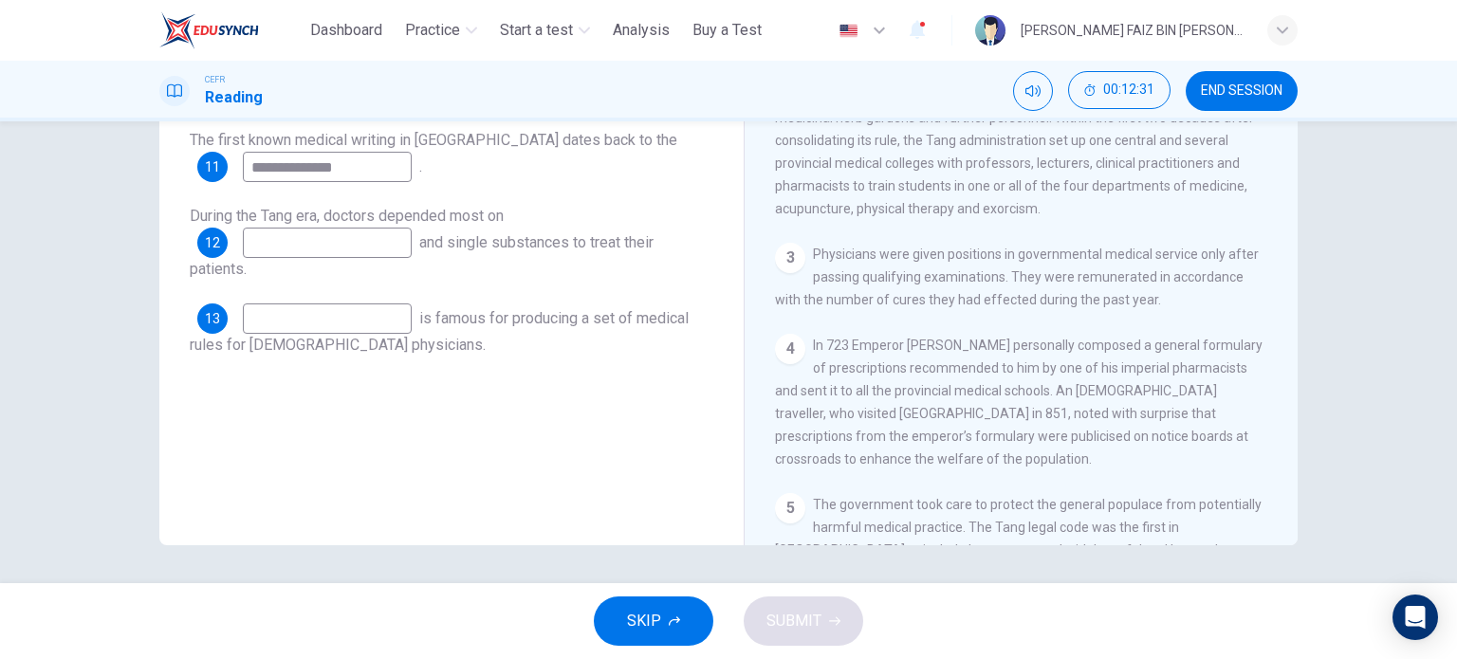
scroll to position [699, 0]
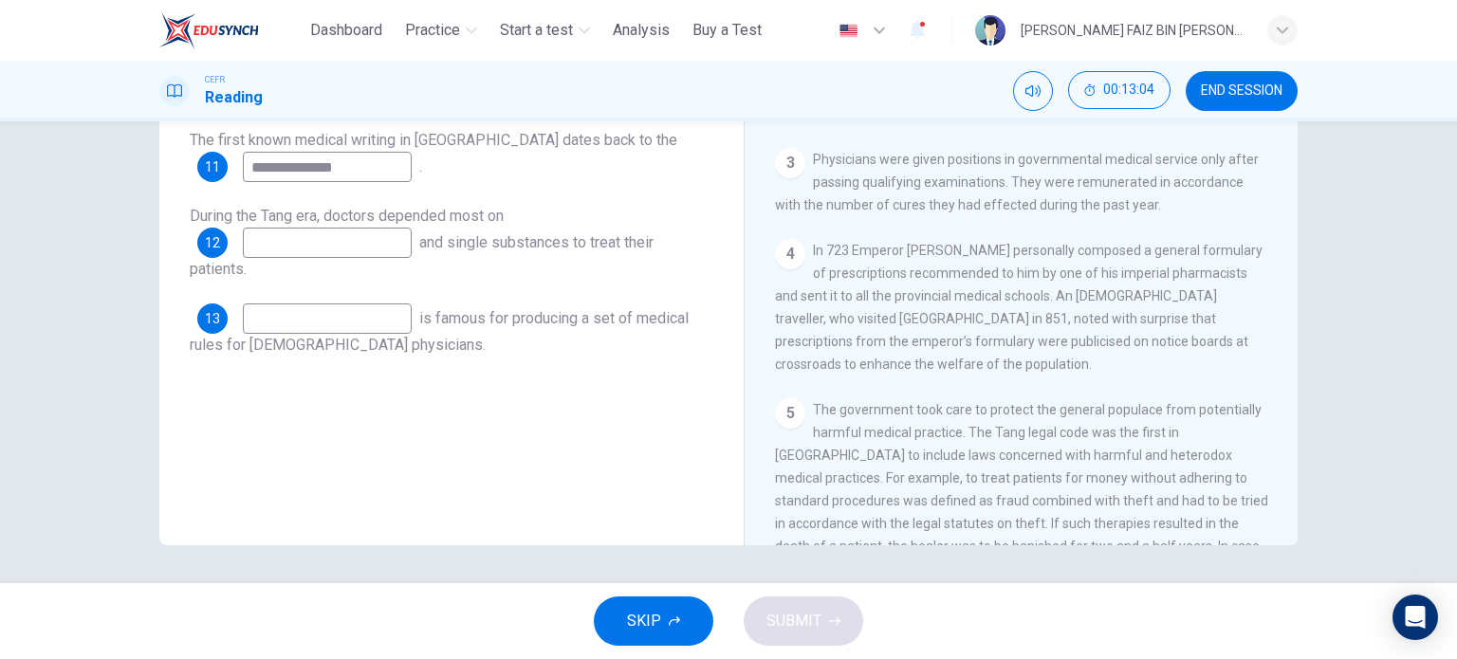
drag, startPoint x: 357, startPoint y: 174, endPoint x: 235, endPoint y: 170, distance: 121.5
click at [235, 170] on div "**********" at bounding box center [304, 167] width 214 height 30
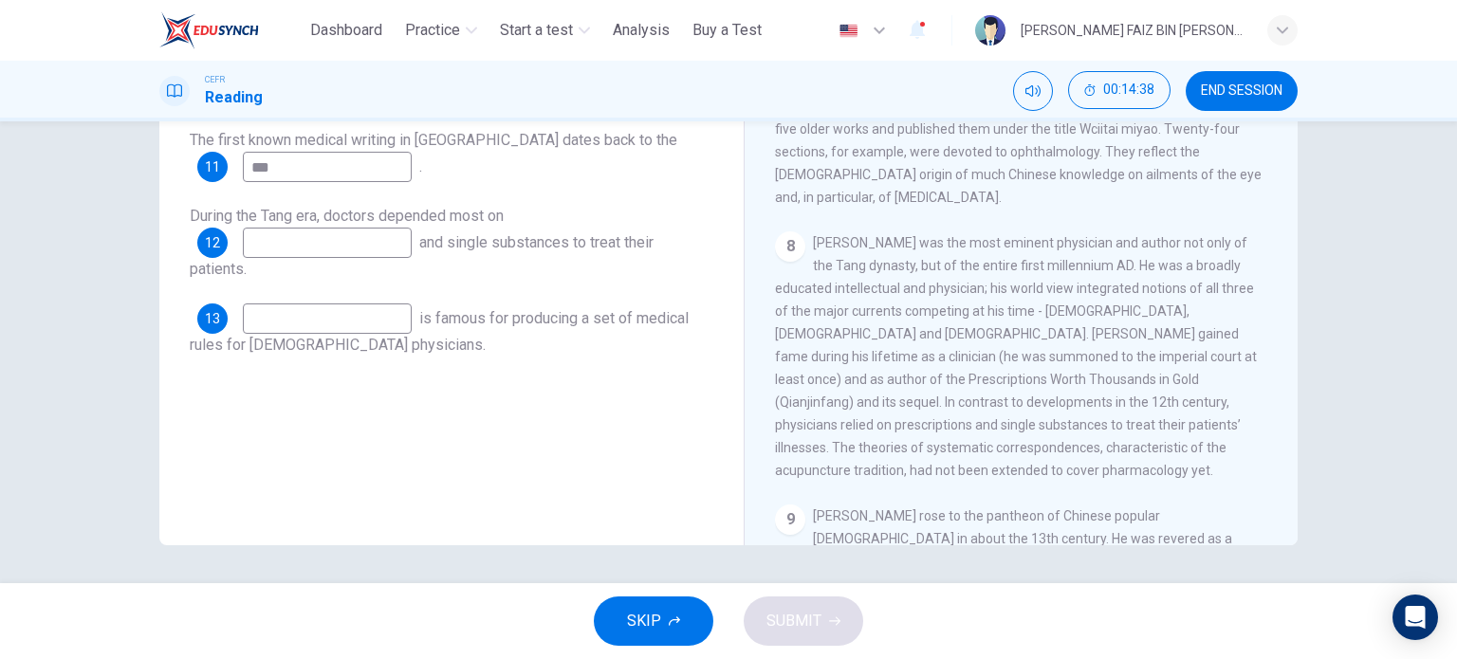
scroll to position [1553, 0]
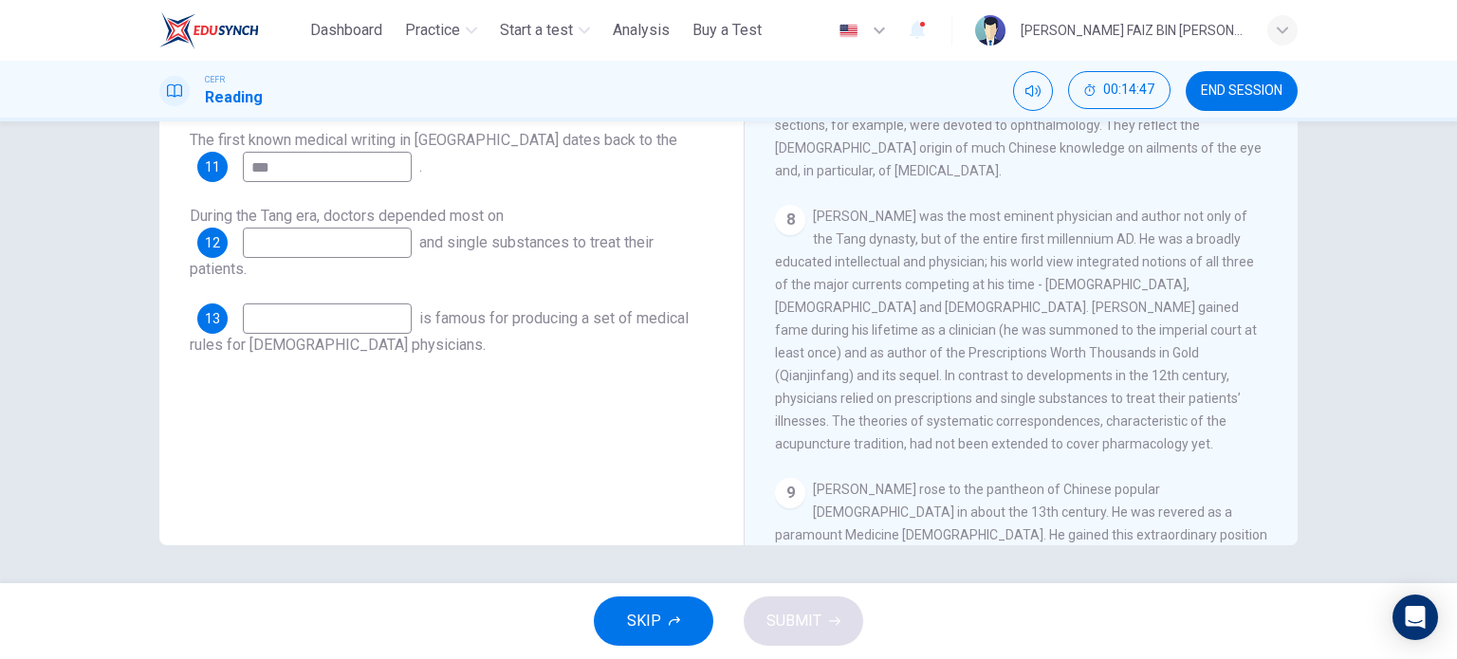
type input "***"
click at [317, 330] on input at bounding box center [327, 319] width 169 height 30
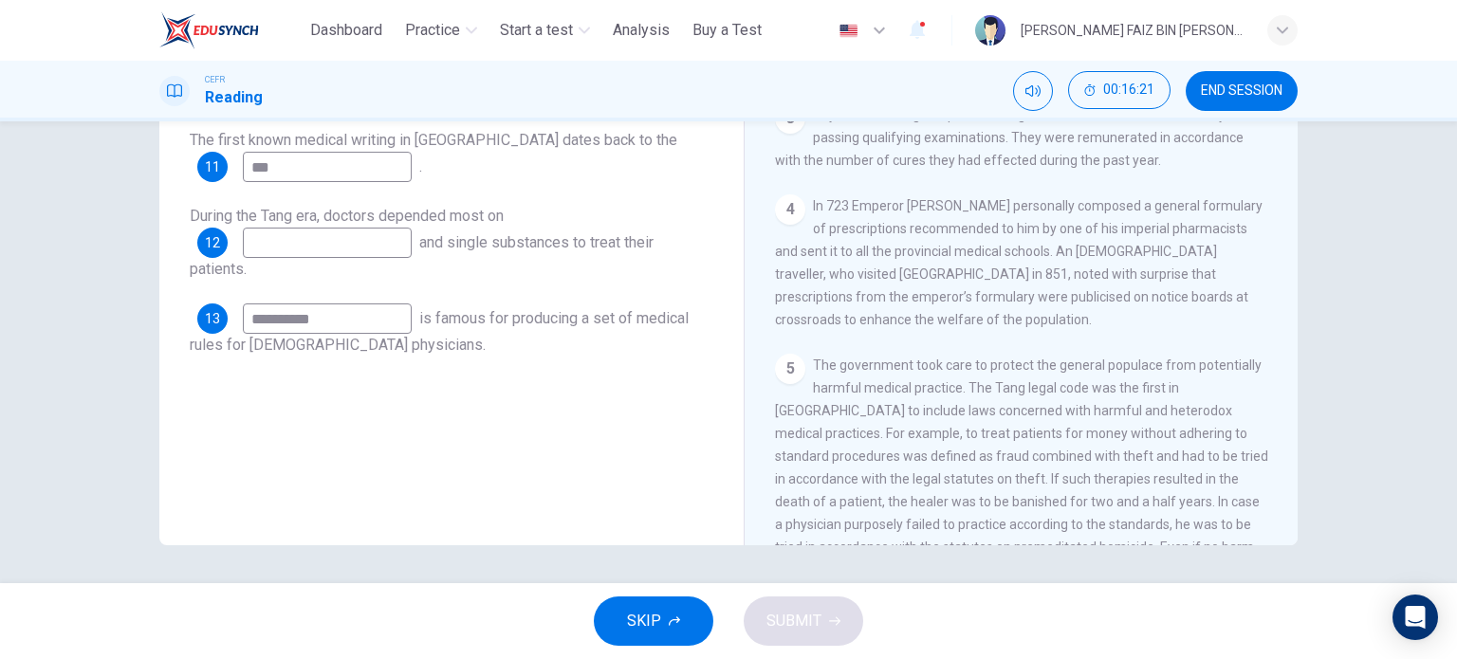
scroll to position [699, 0]
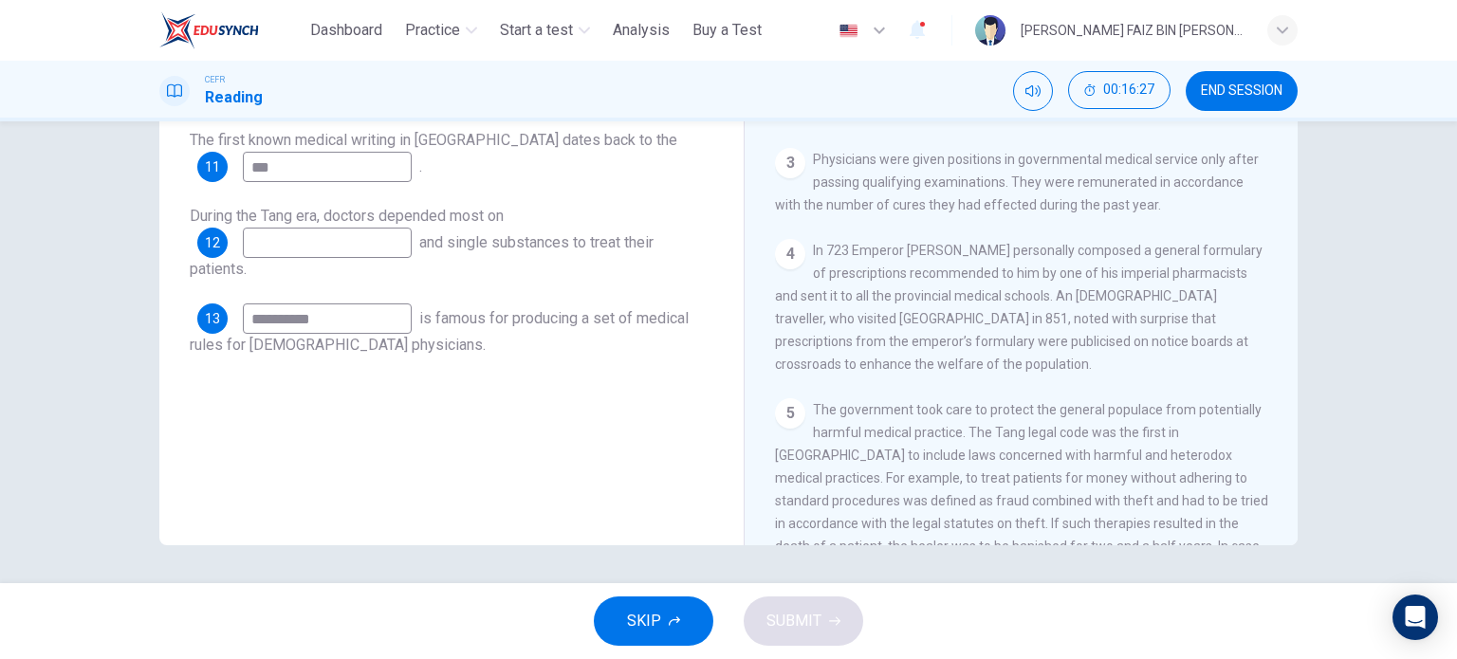
type input "**********"
click at [319, 242] on input at bounding box center [327, 243] width 169 height 30
type input "**********"
click at [801, 608] on span "SUBMIT" at bounding box center [794, 621] width 55 height 27
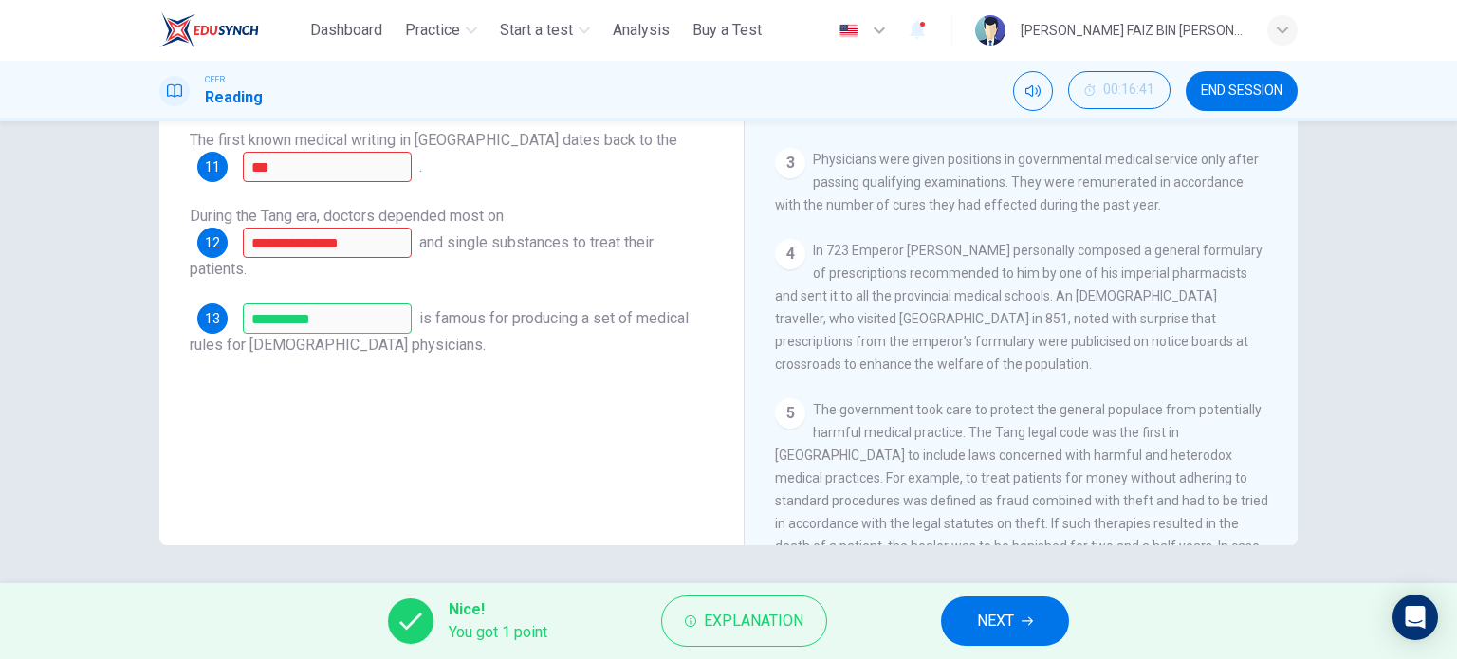
click at [998, 630] on span "NEXT" at bounding box center [995, 621] width 37 height 27
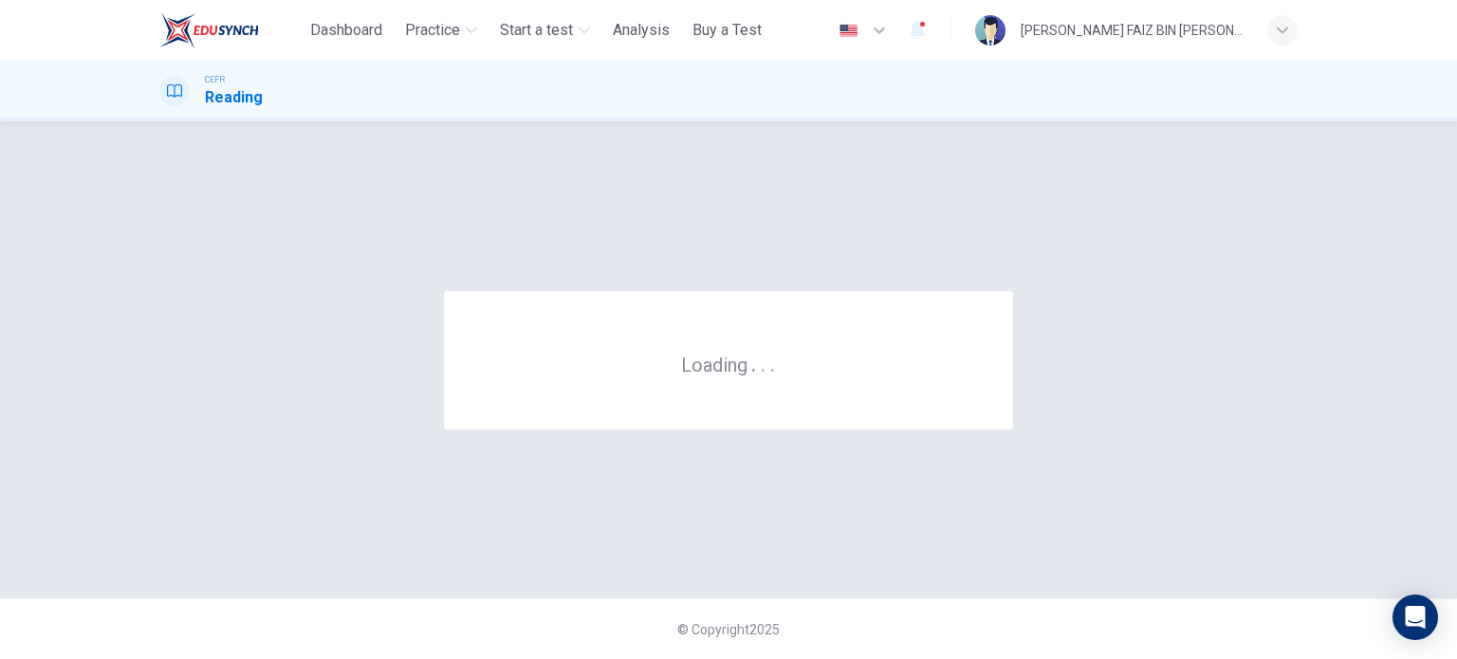
scroll to position [0, 0]
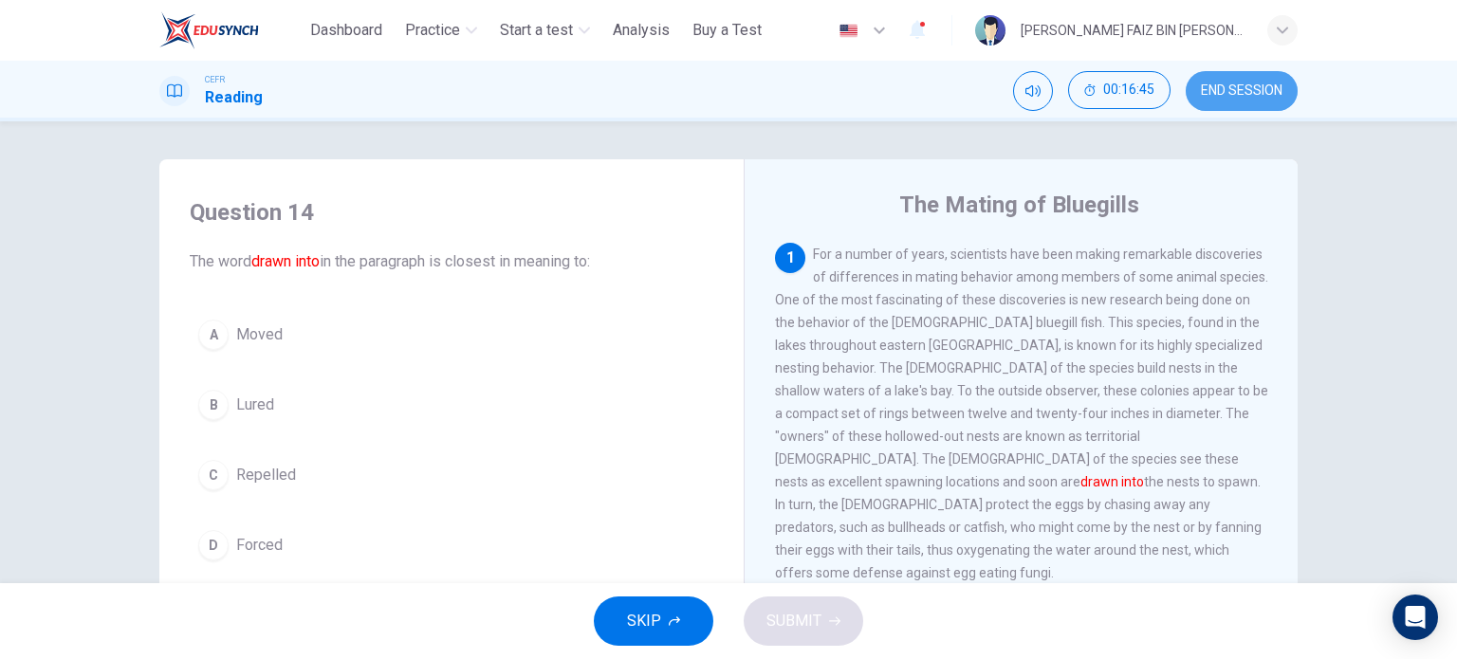
click at [1227, 83] on span "END SESSION" at bounding box center [1242, 90] width 82 height 15
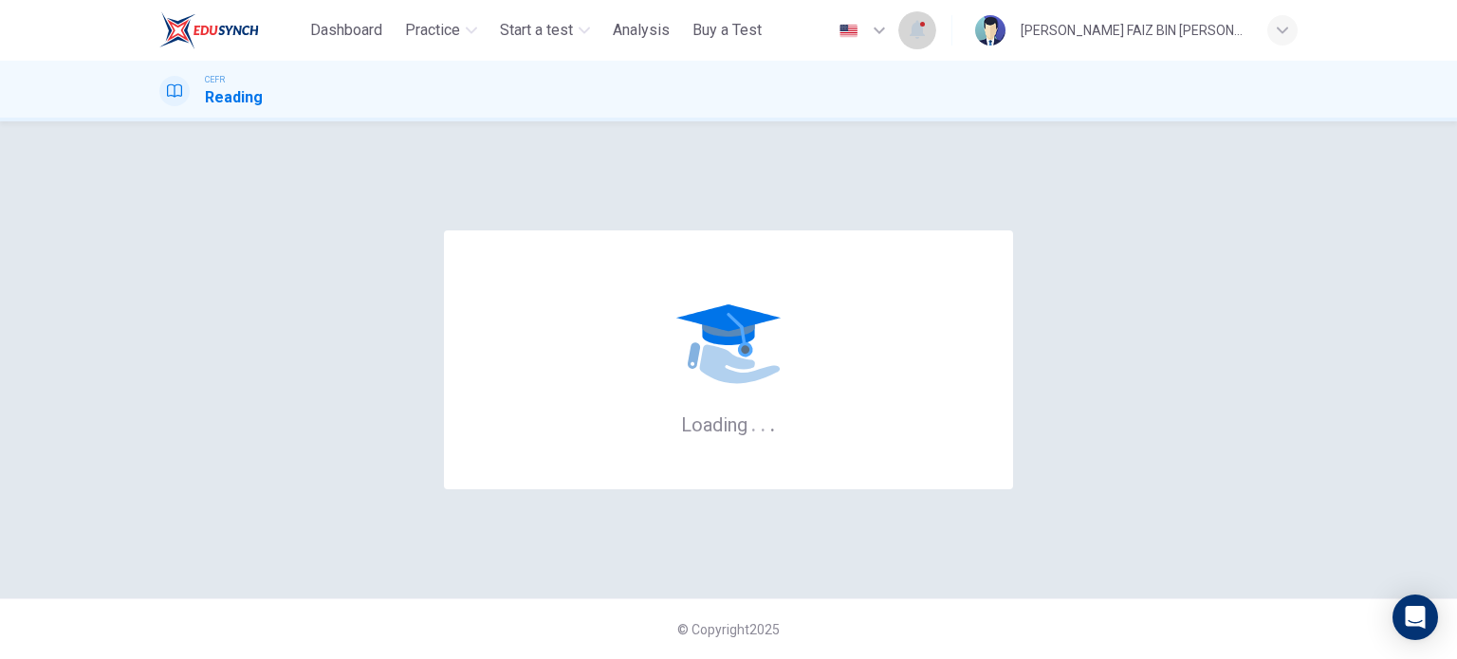
click at [913, 21] on icon "button" at bounding box center [917, 29] width 23 height 23
